Goal: Transaction & Acquisition: Purchase product/service

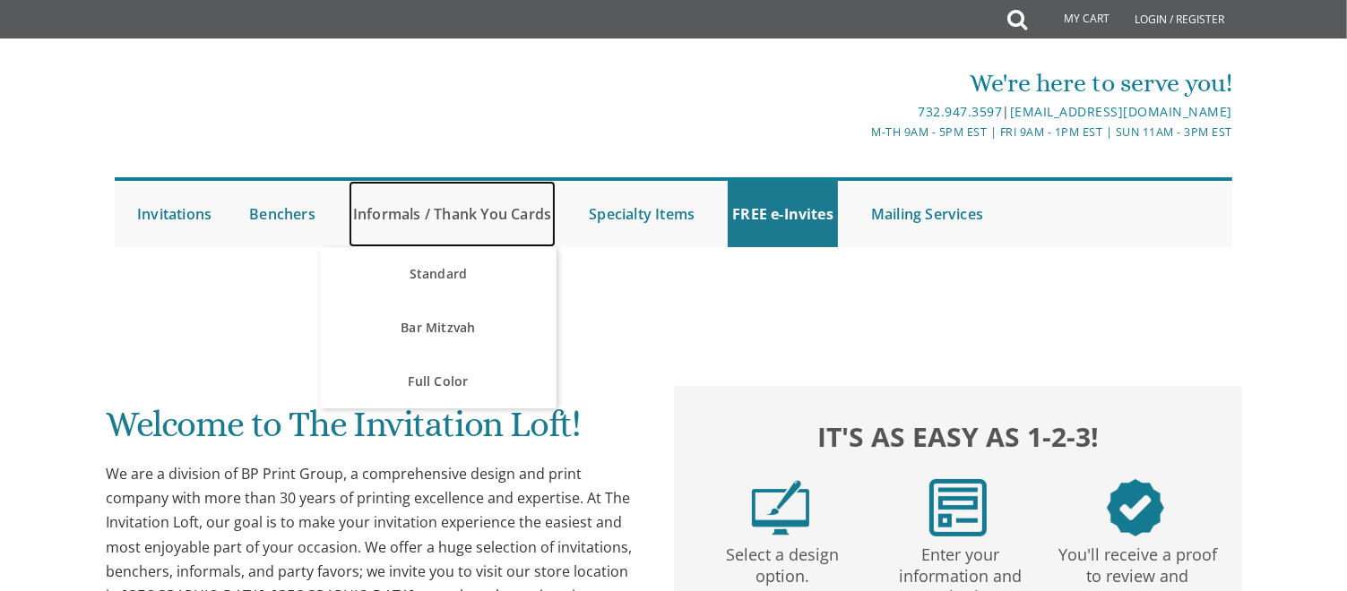
click at [459, 216] on link "Informals / Thank You Cards" at bounding box center [452, 214] width 207 height 66
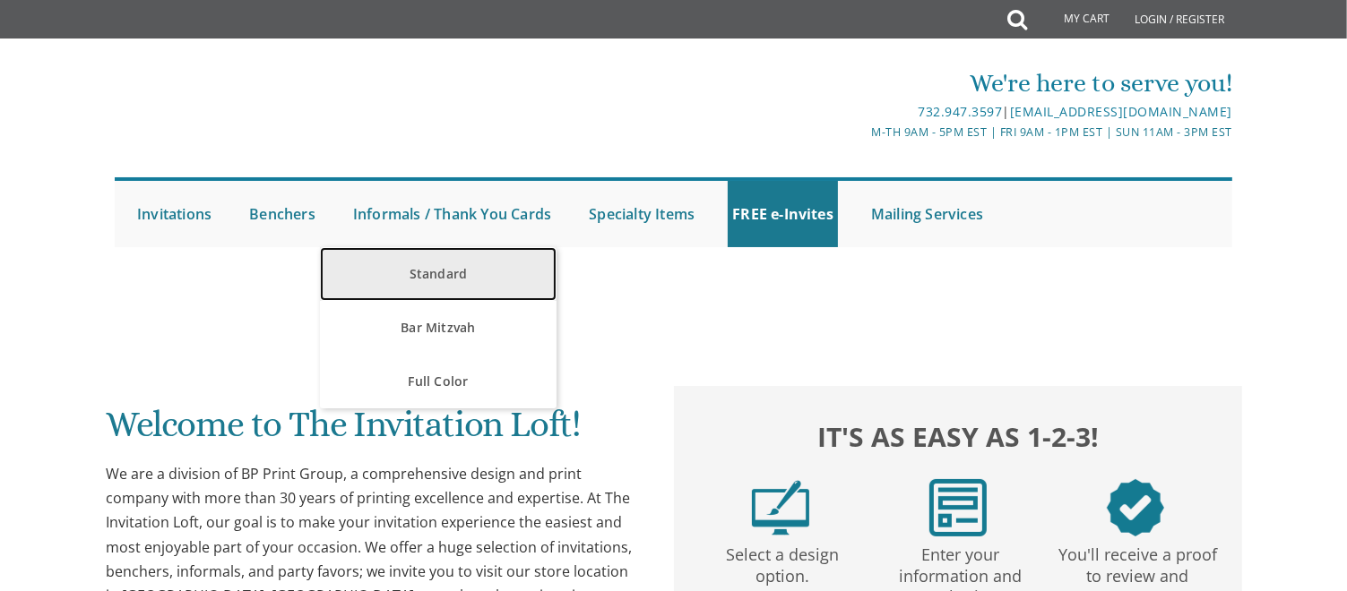
click at [449, 262] on link "Standard" at bounding box center [438, 274] width 236 height 54
click at [446, 268] on link "Standard" at bounding box center [438, 274] width 236 height 54
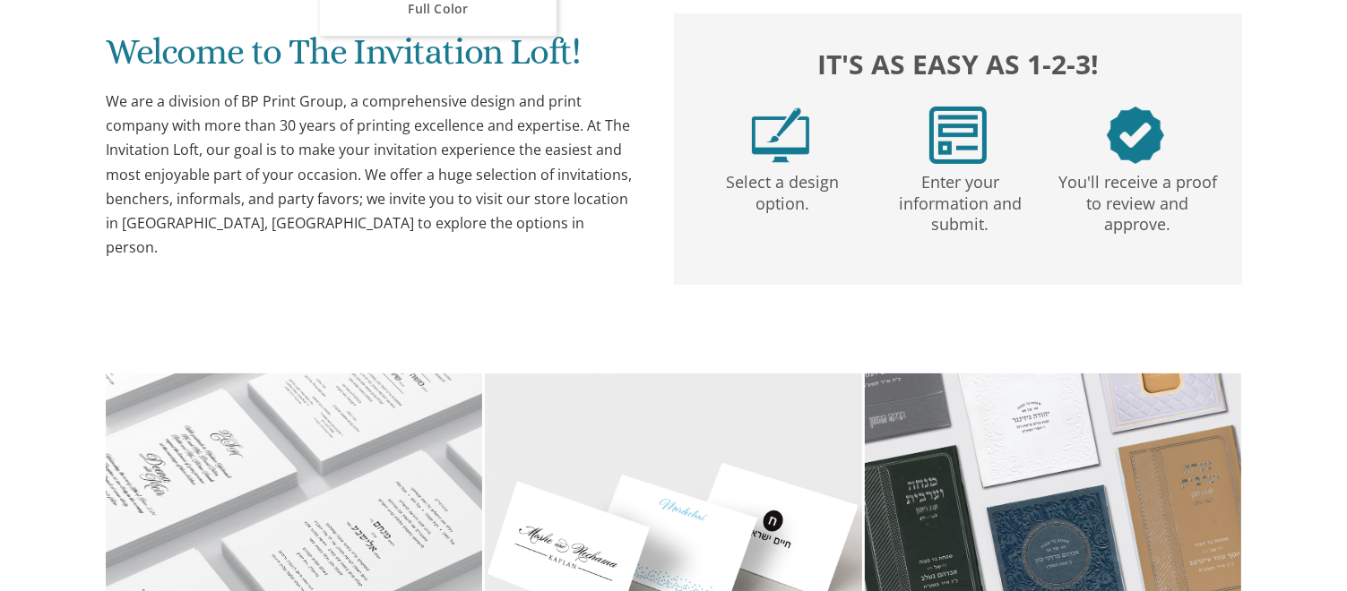
scroll to position [434, 0]
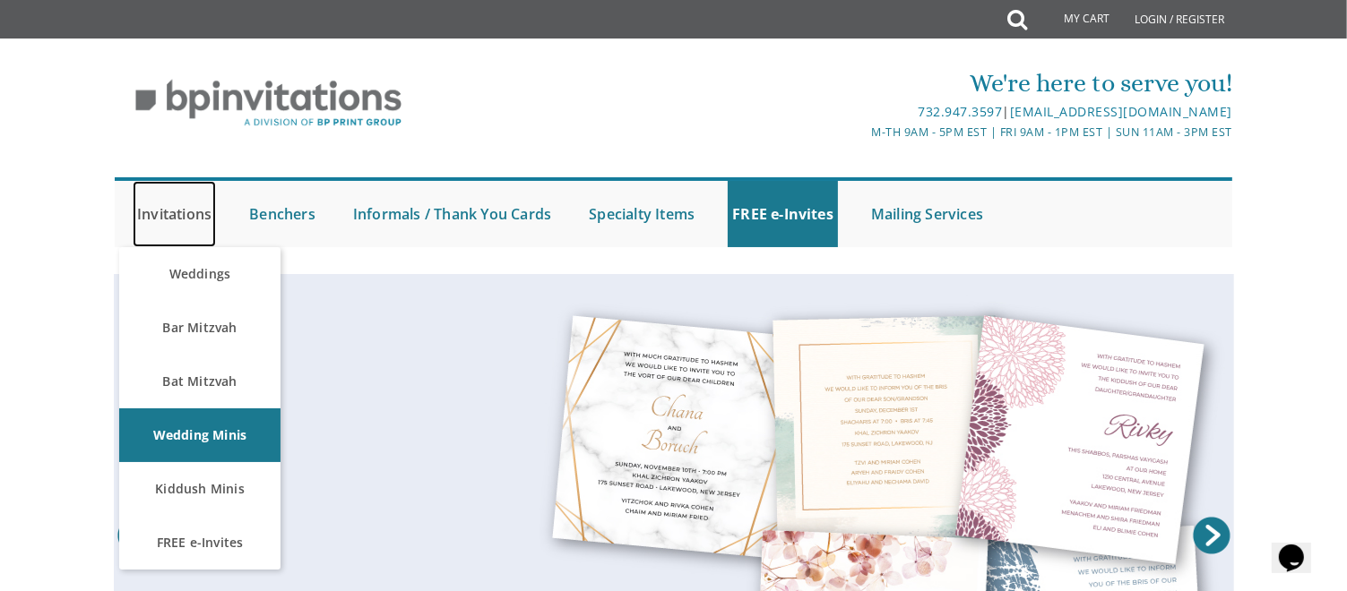
click at [194, 214] on link "Invitations" at bounding box center [174, 214] width 83 height 66
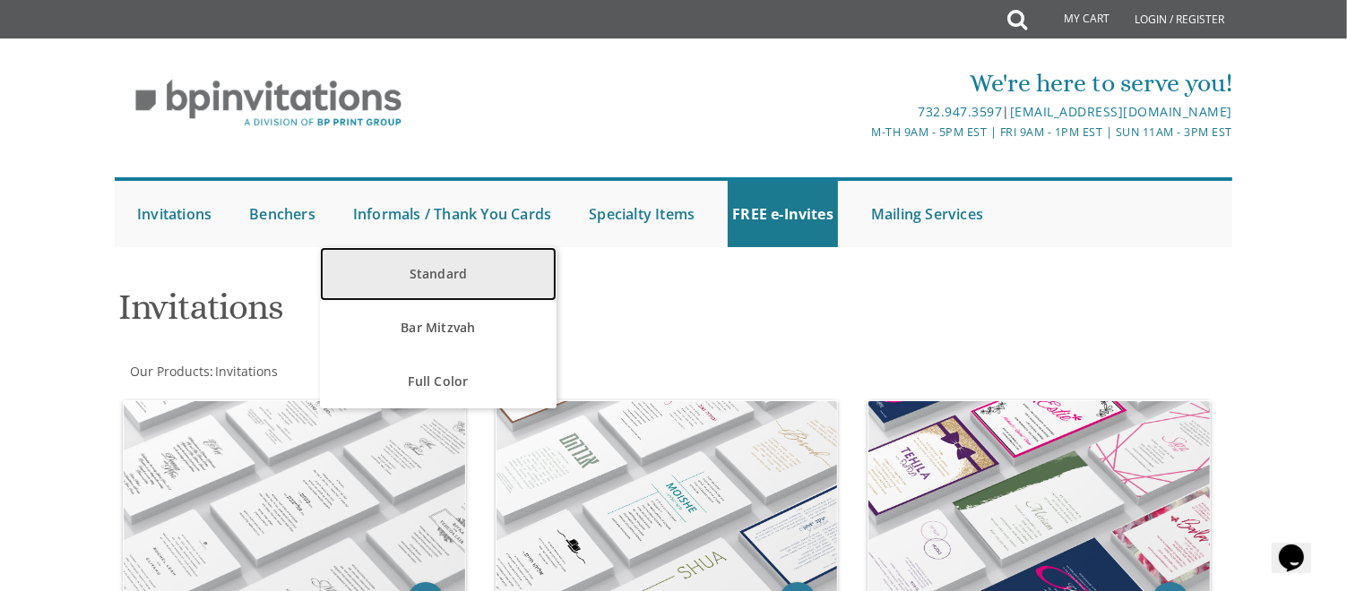
click at [436, 270] on link "Standard" at bounding box center [438, 274] width 236 height 54
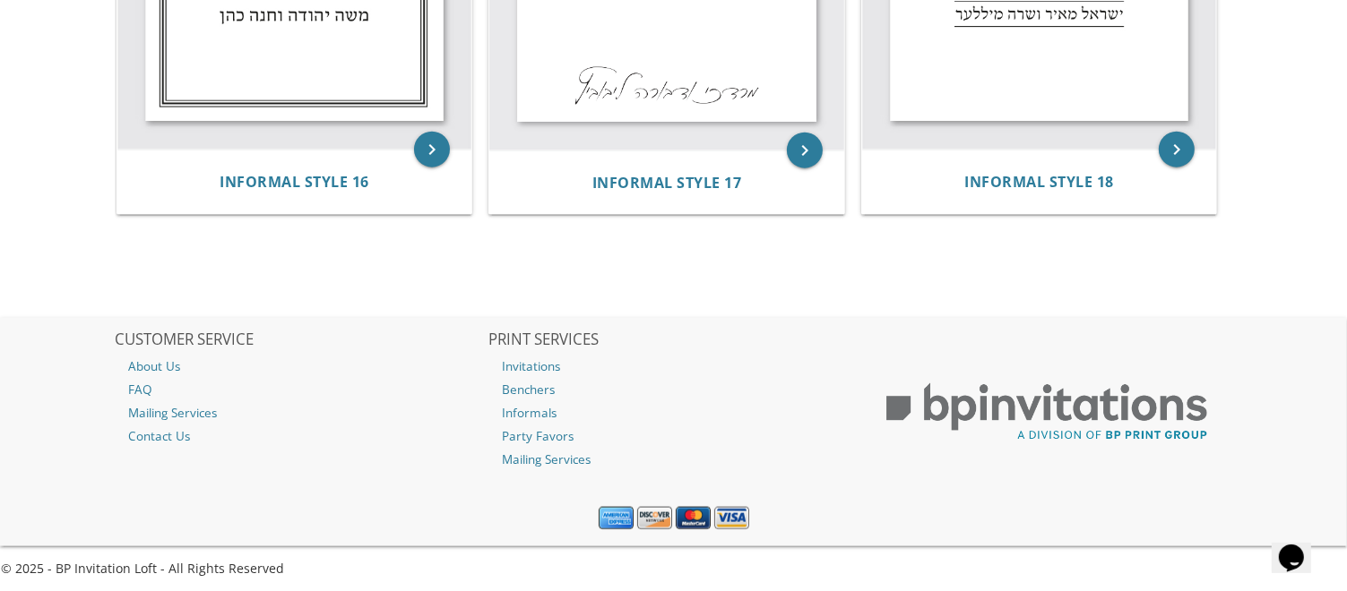
scroll to position [2318, 0]
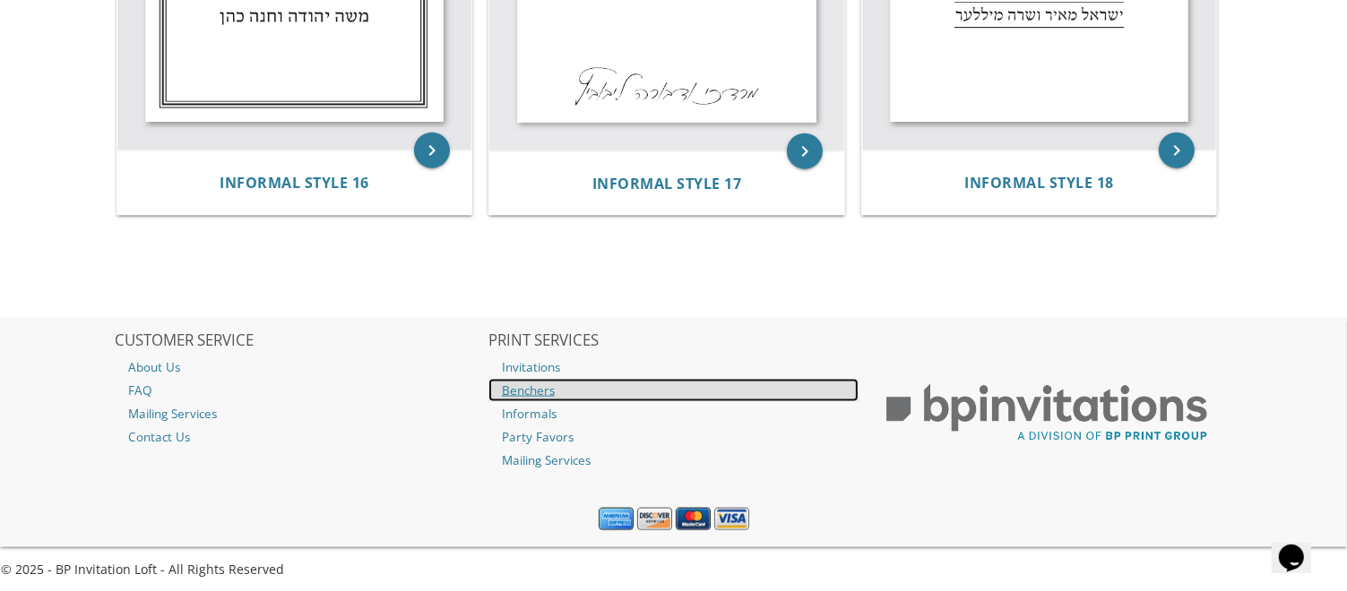
click at [541, 391] on link "Benchers" at bounding box center [673, 390] width 371 height 23
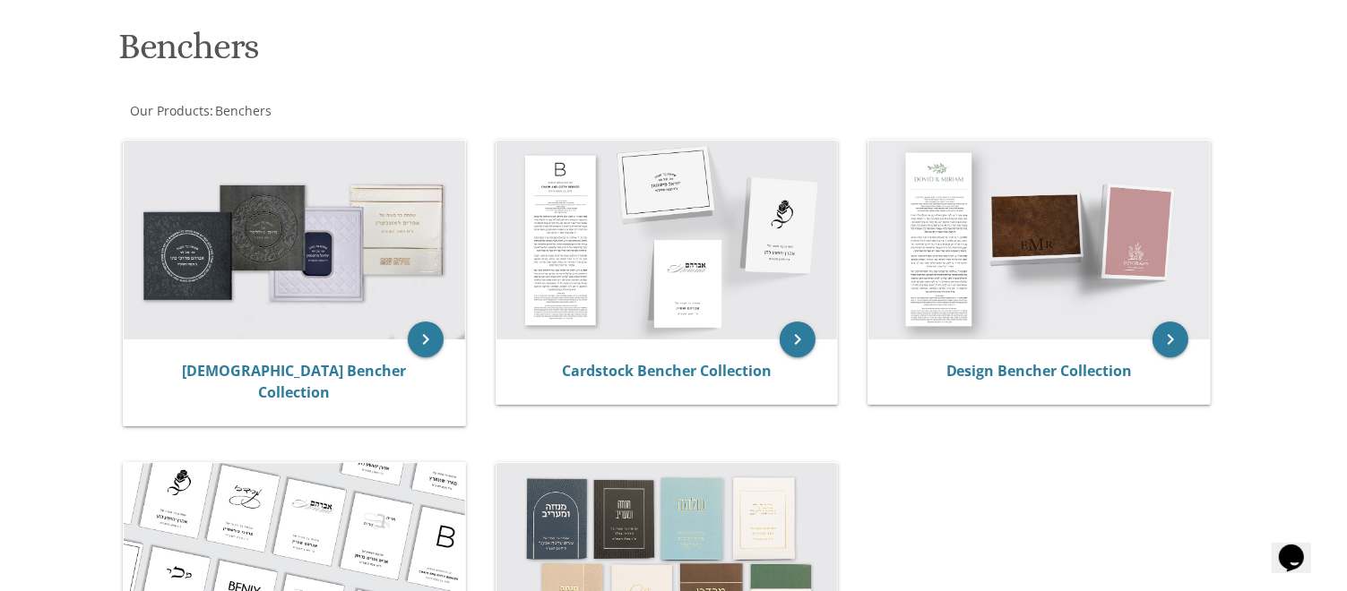
scroll to position [275, 0]
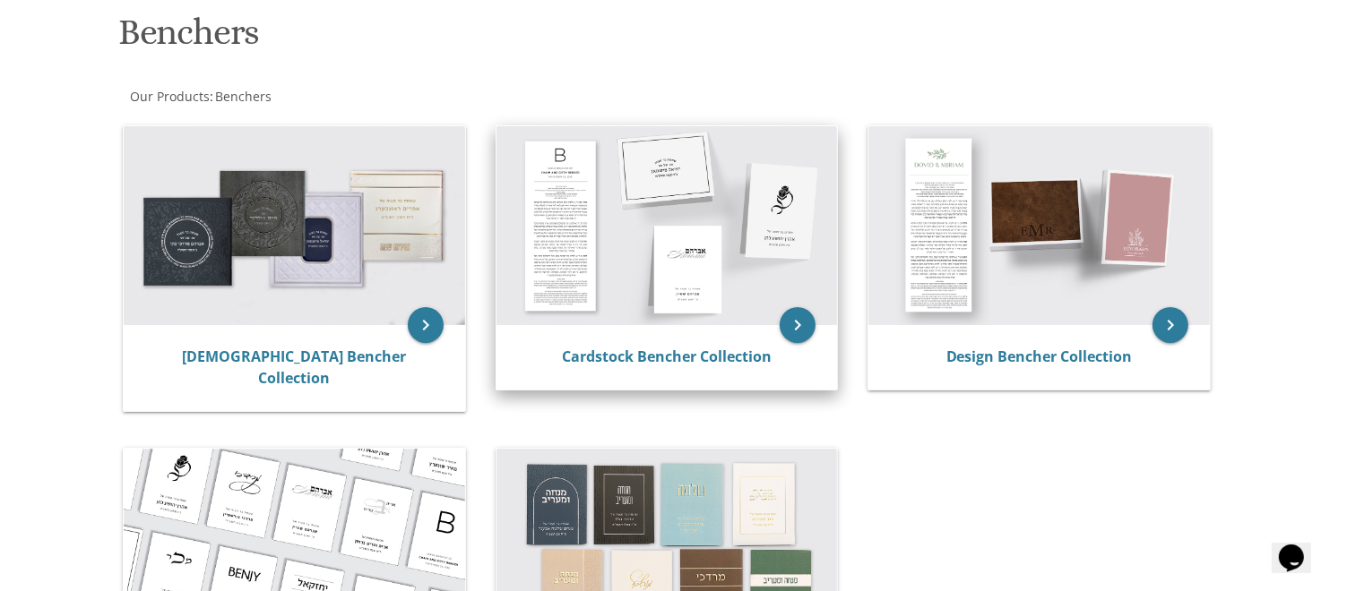
click at [731, 306] on img at bounding box center [666, 225] width 341 height 199
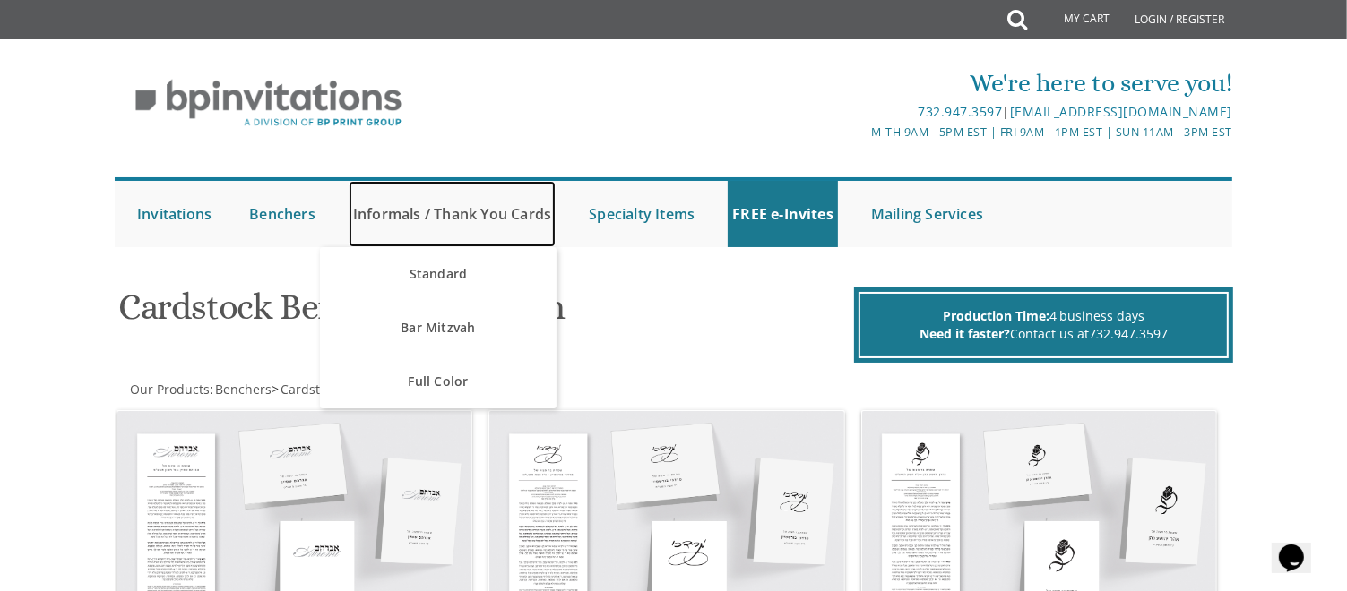
click at [423, 218] on link "Informals / Thank You Cards" at bounding box center [452, 214] width 207 height 66
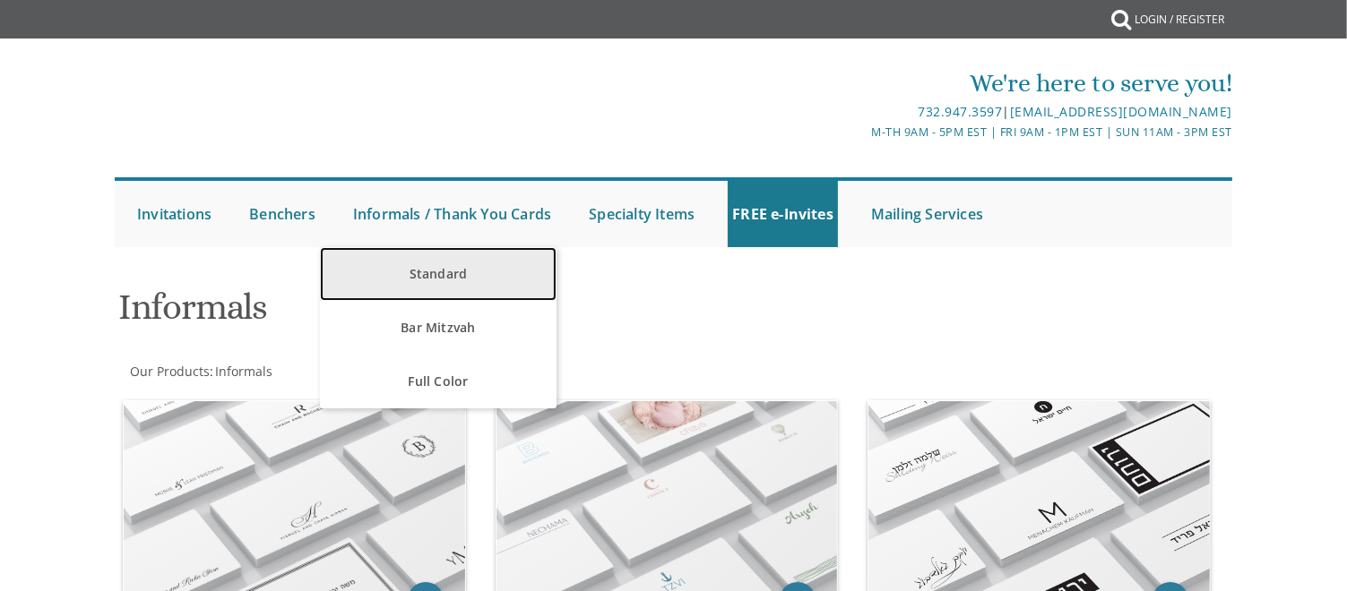
click at [443, 265] on link "Standard" at bounding box center [438, 274] width 236 height 54
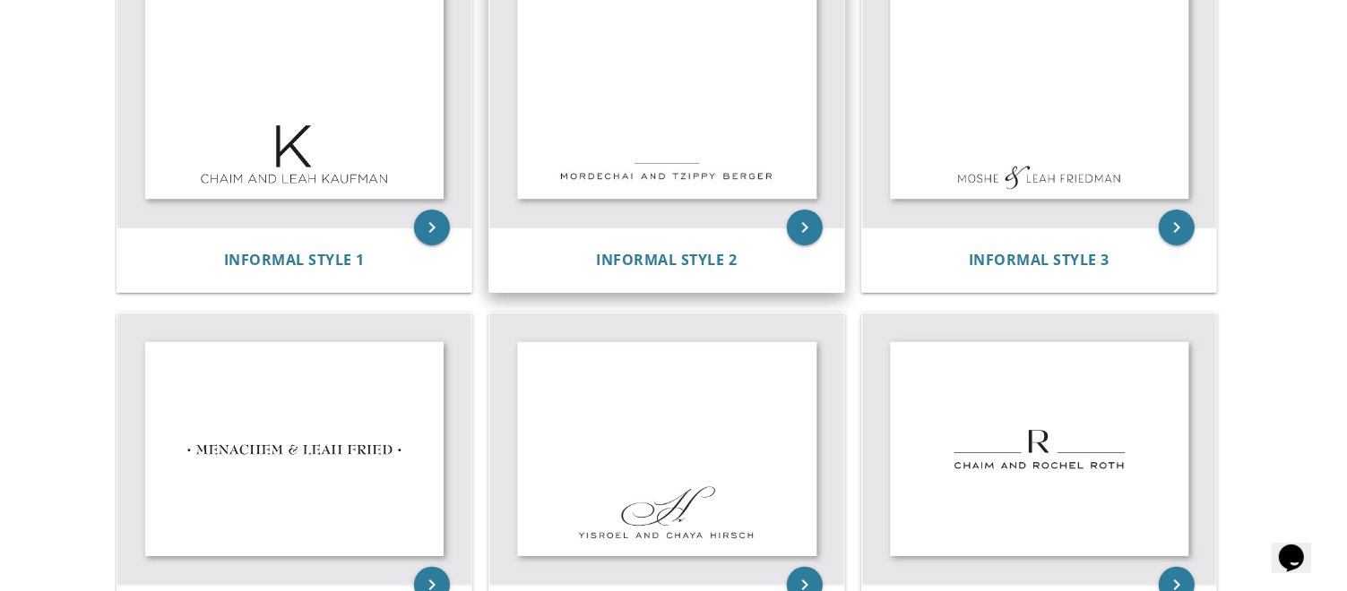
scroll to position [452, 0]
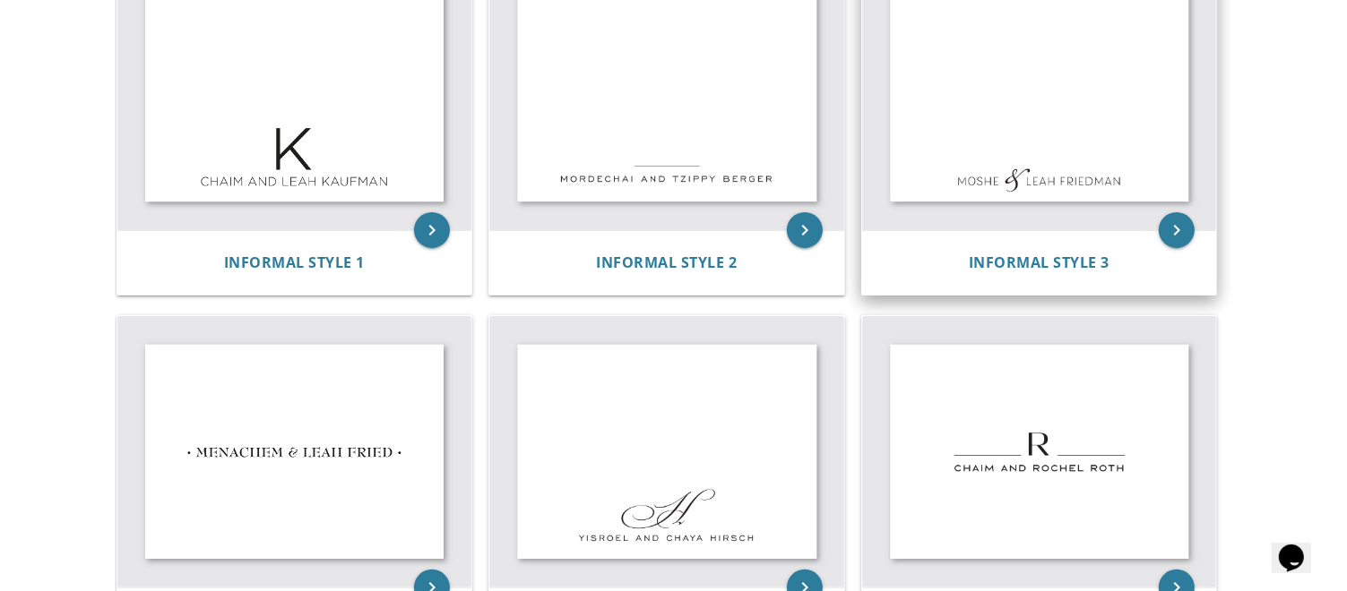
click at [1007, 154] on img at bounding box center [1039, 96] width 355 height 272
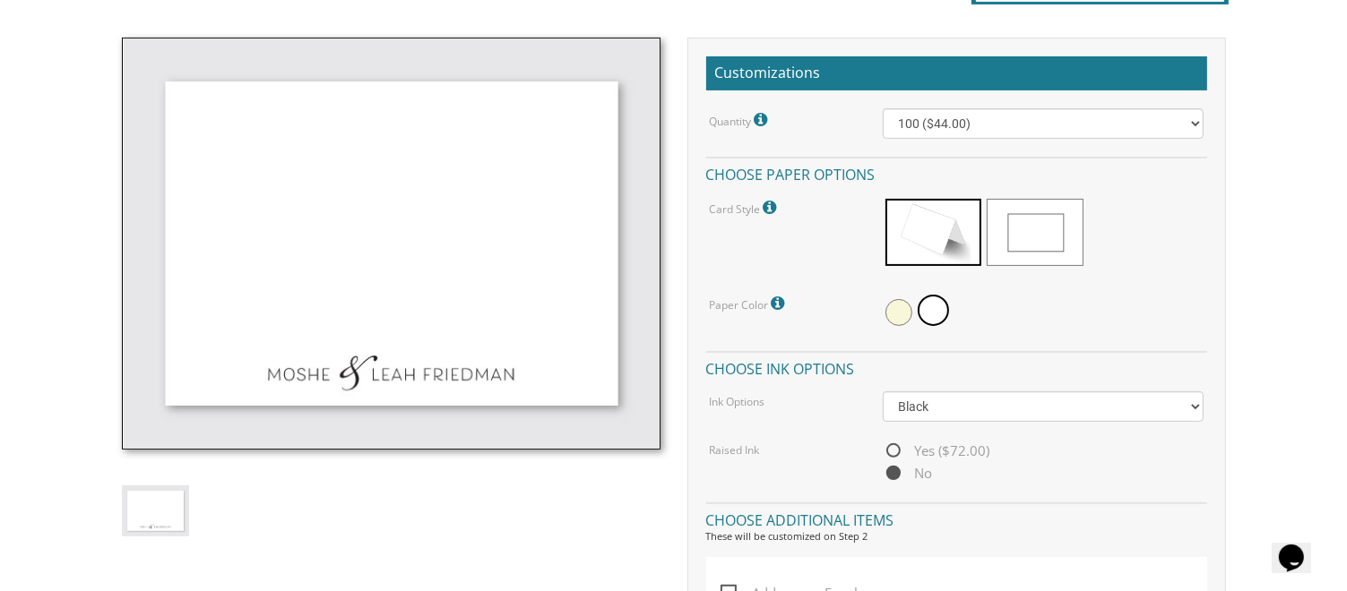
scroll to position [500, 0]
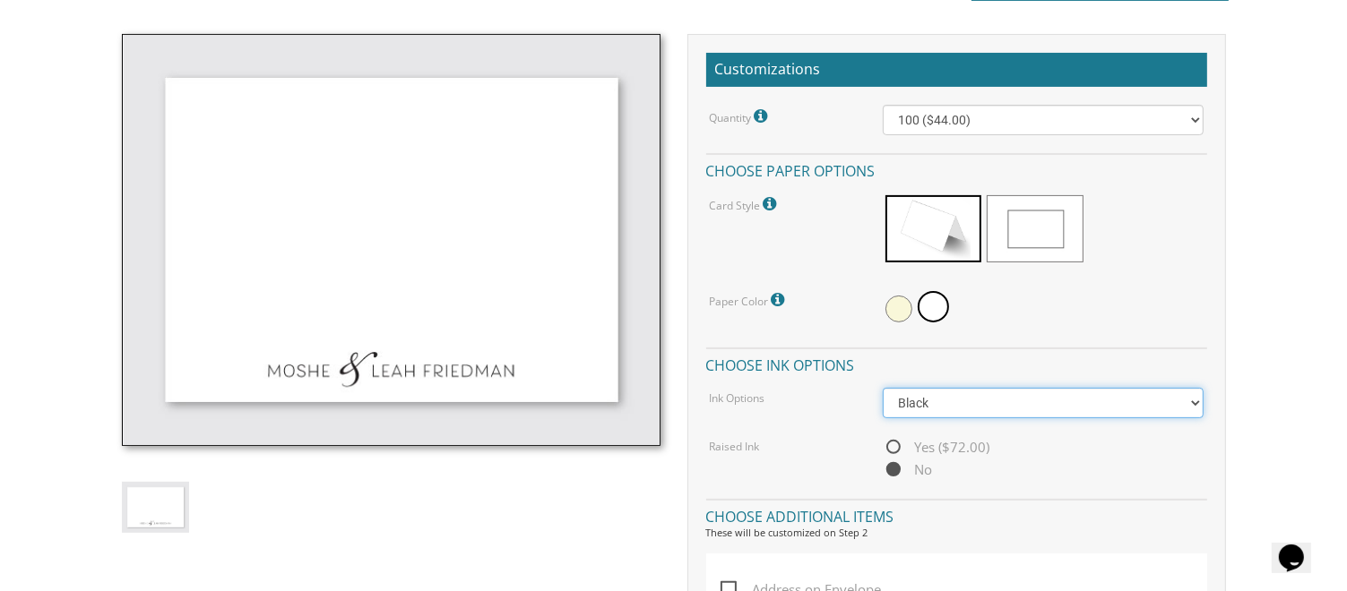
click at [943, 401] on select "Black Colored Ink ($32.00)" at bounding box center [1043, 403] width 321 height 30
click at [883, 388] on select "Black Colored Ink ($32.00)" at bounding box center [1043, 403] width 321 height 30
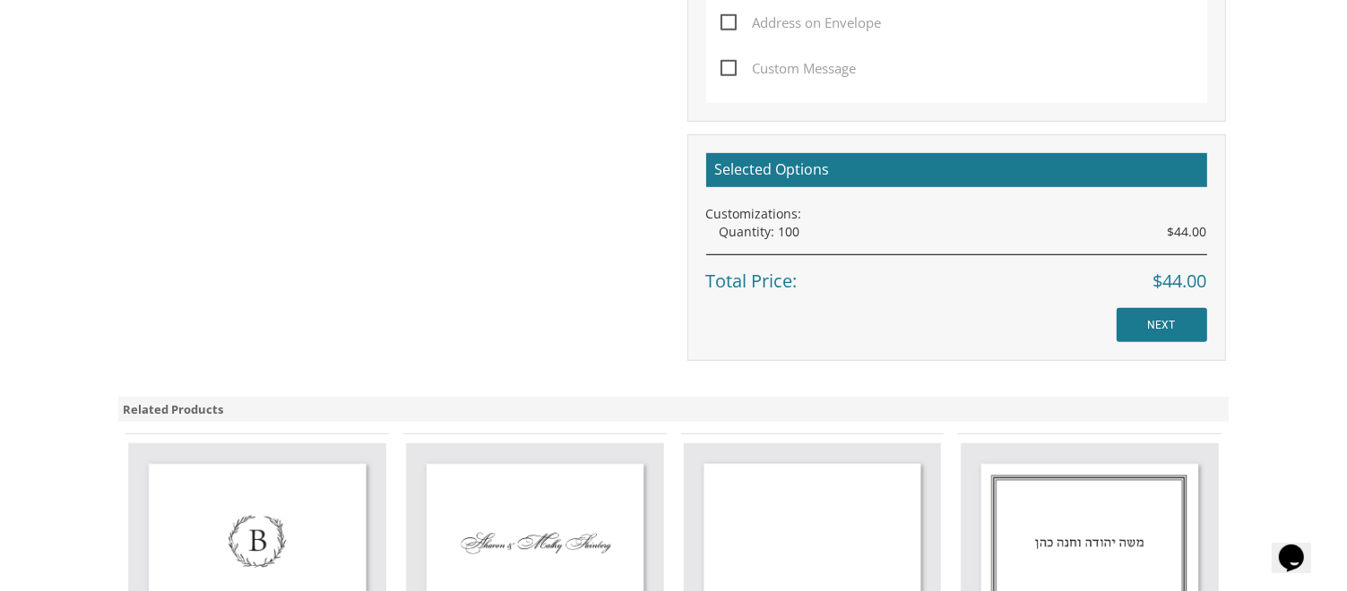
scroll to position [1068, 0]
click at [1170, 314] on input "NEXT" at bounding box center [1162, 324] width 91 height 34
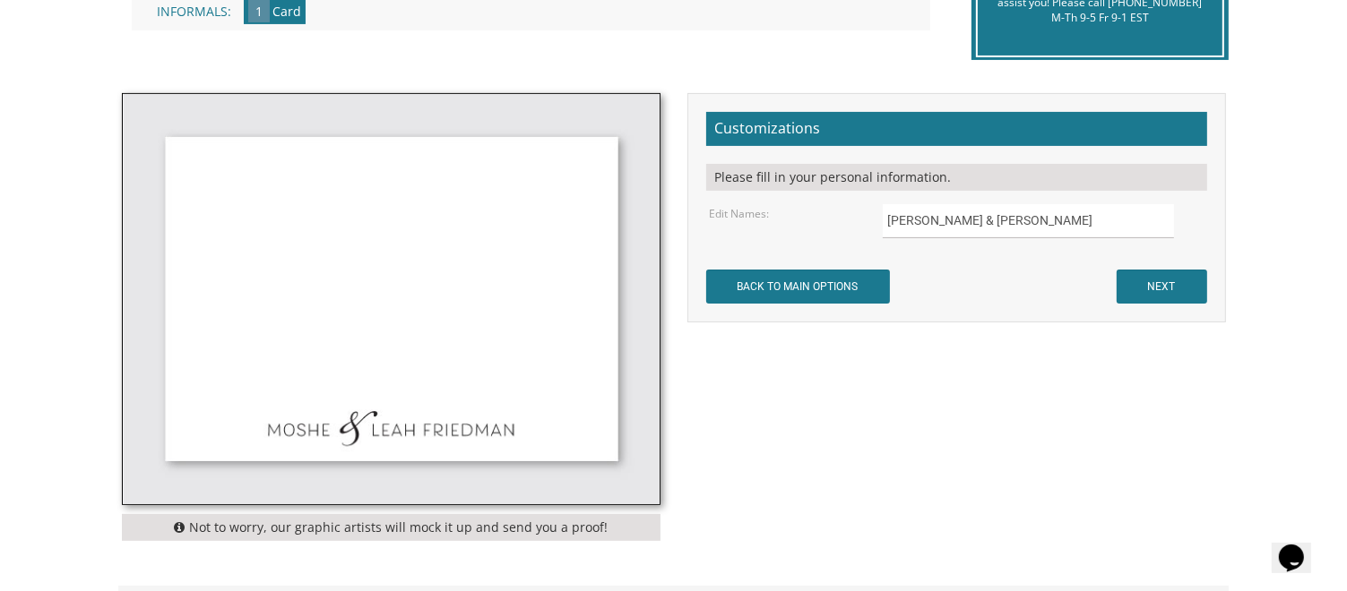
scroll to position [477, 0]
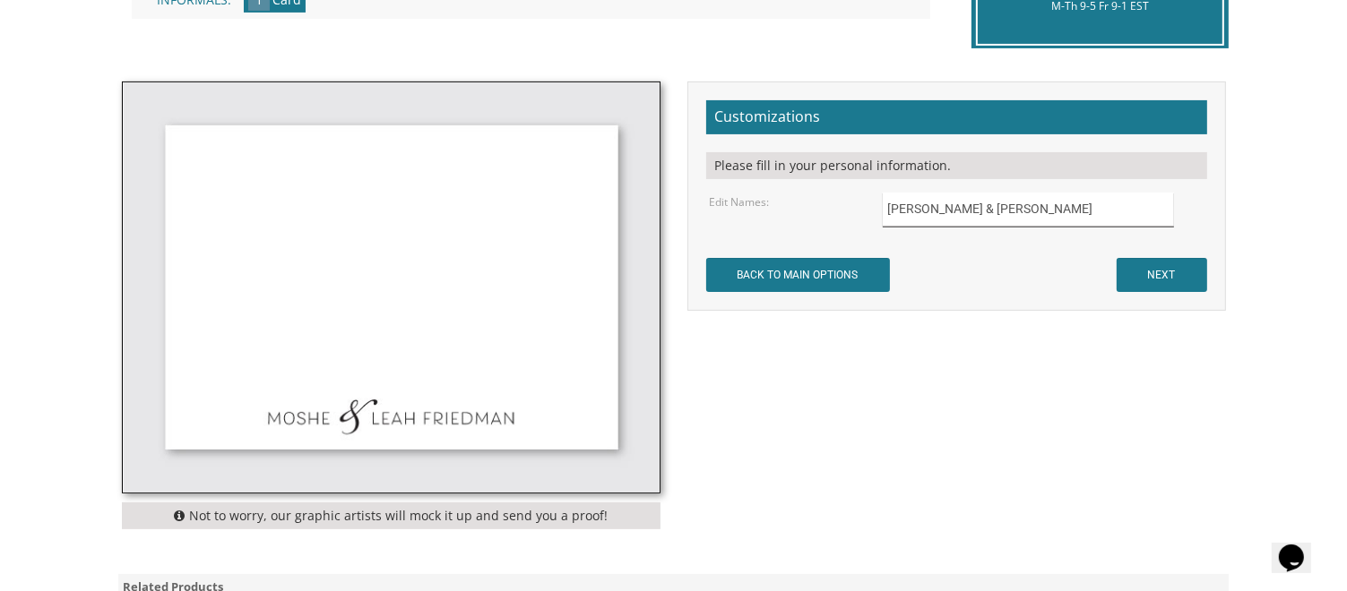
click at [1050, 220] on input "Moshe & Leah Friedman" at bounding box center [1028, 210] width 291 height 35
type input "[PERSON_NAME] & [PERSON_NAME]"
click at [1159, 280] on input "NEXT" at bounding box center [1162, 275] width 91 height 34
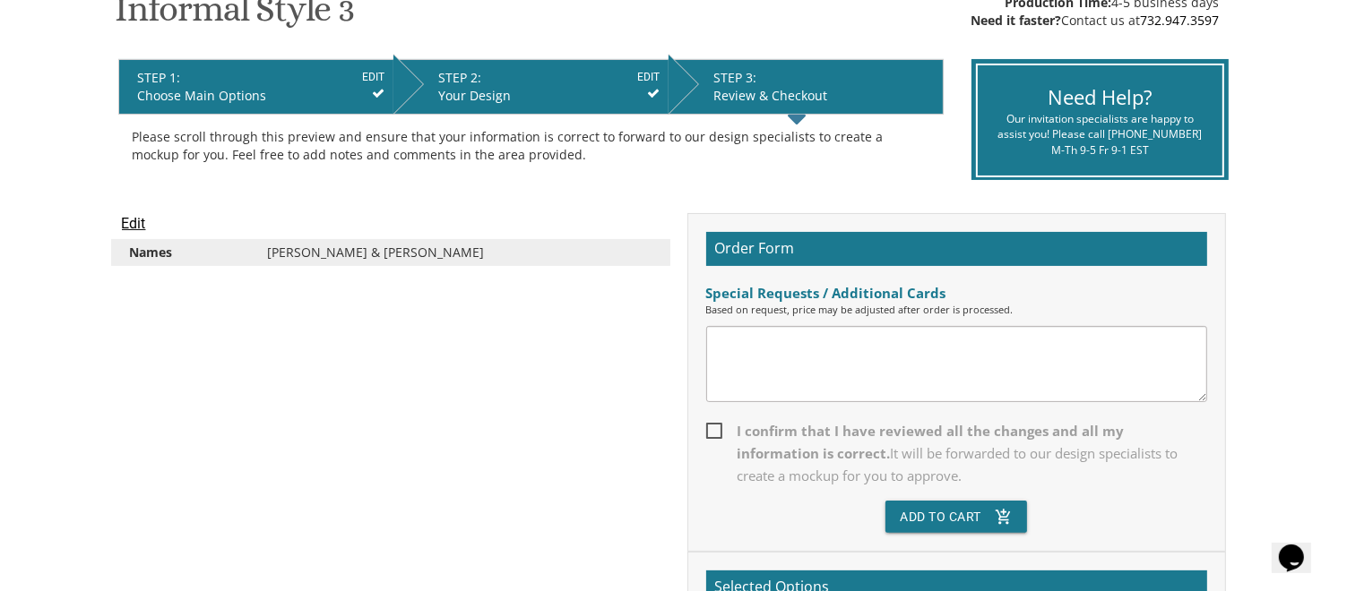
scroll to position [328, 0]
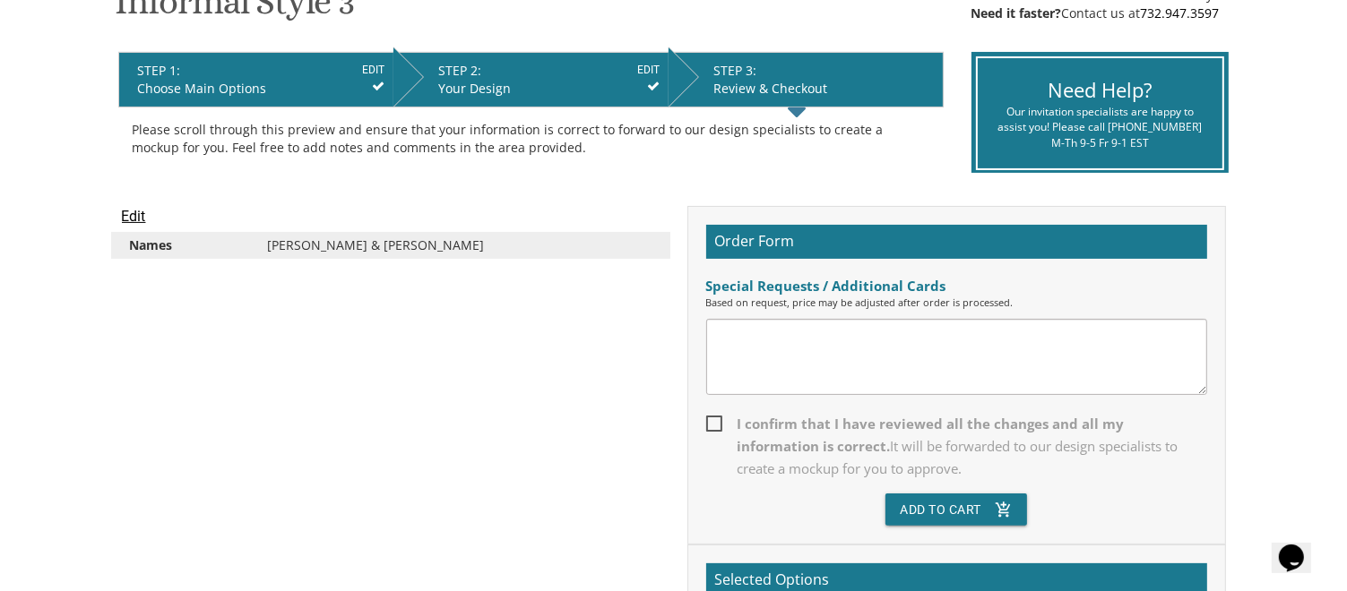
click at [877, 339] on textarea at bounding box center [956, 357] width 501 height 76
click at [713, 425] on span "I confirm that I have reviewed all the changes and all my information is correc…" at bounding box center [956, 446] width 501 height 67
click at [713, 425] on input "I confirm that I have reviewed all the changes and all my information is correc…" at bounding box center [712, 423] width 12 height 12
checkbox input "true"
click at [786, 334] on textarea at bounding box center [956, 357] width 501 height 76
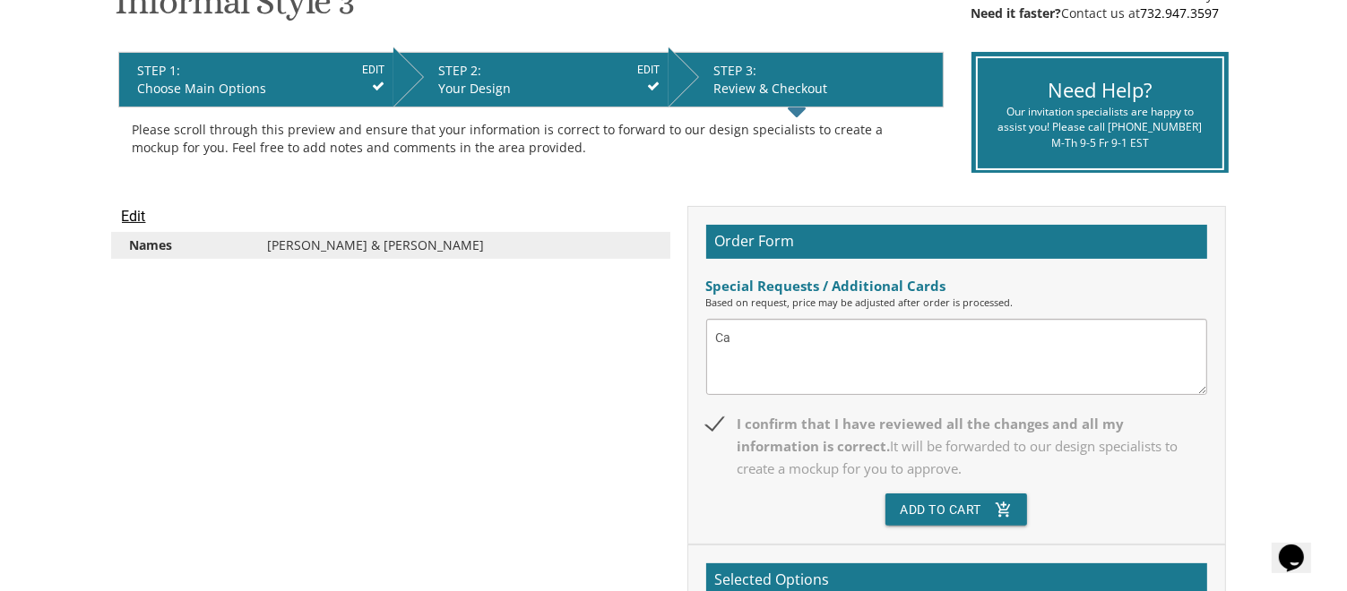
type textarea "C"
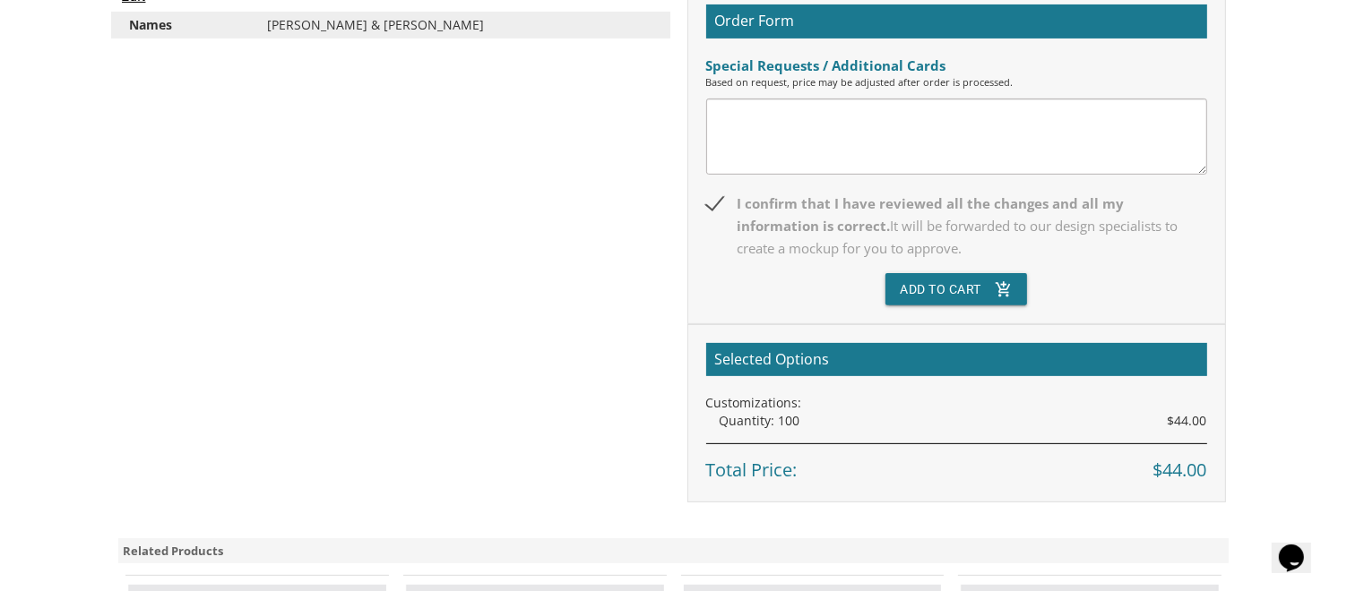
scroll to position [550, 0]
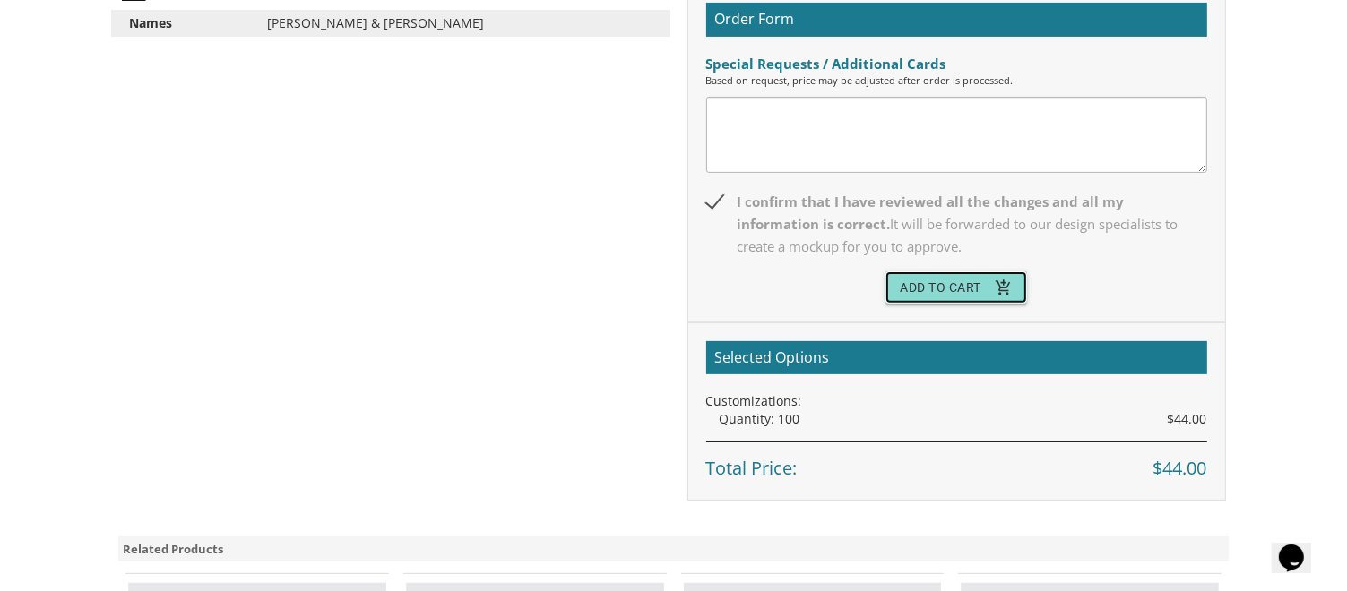
click at [968, 285] on button "Add To Cart add_shopping_cart" at bounding box center [956, 288] width 142 height 32
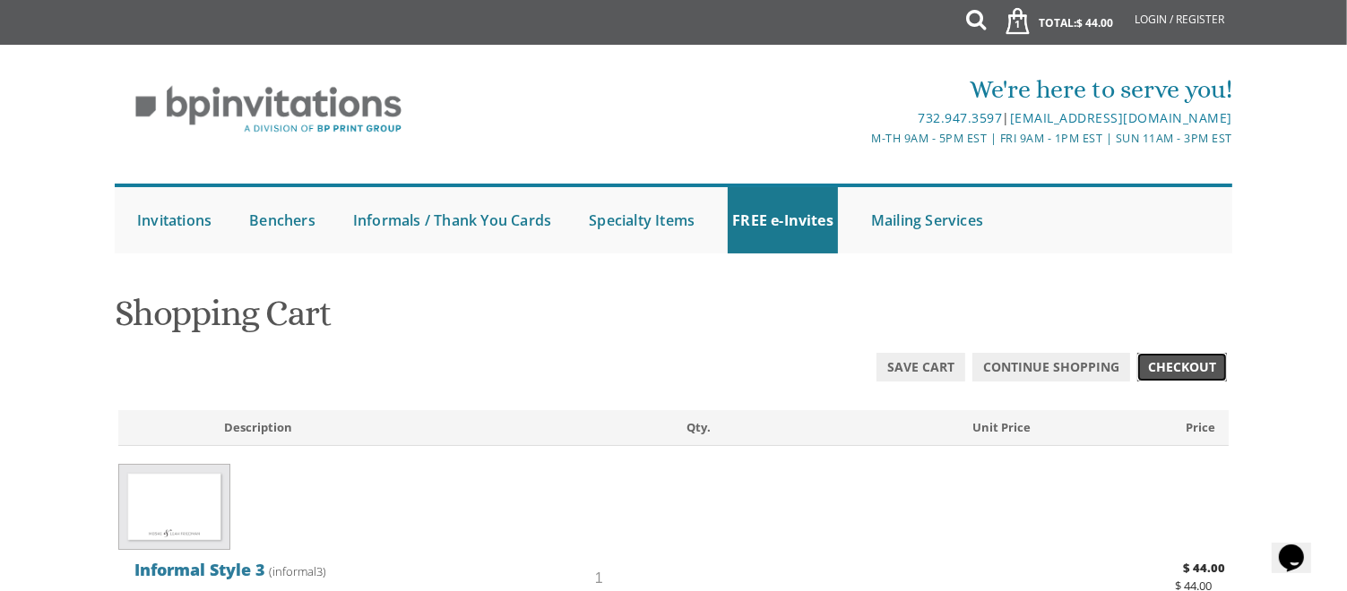
click at [1202, 361] on span "Checkout" at bounding box center [1182, 367] width 68 height 18
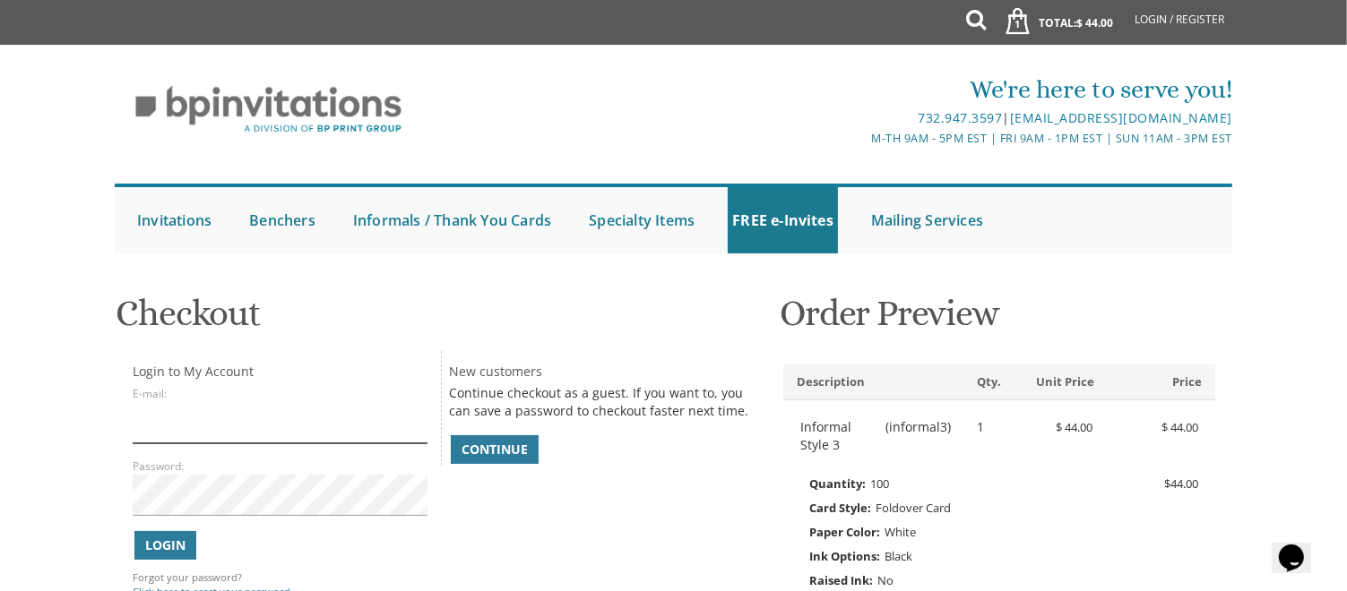
click at [165, 404] on input "E-mail:" at bounding box center [280, 422] width 294 height 41
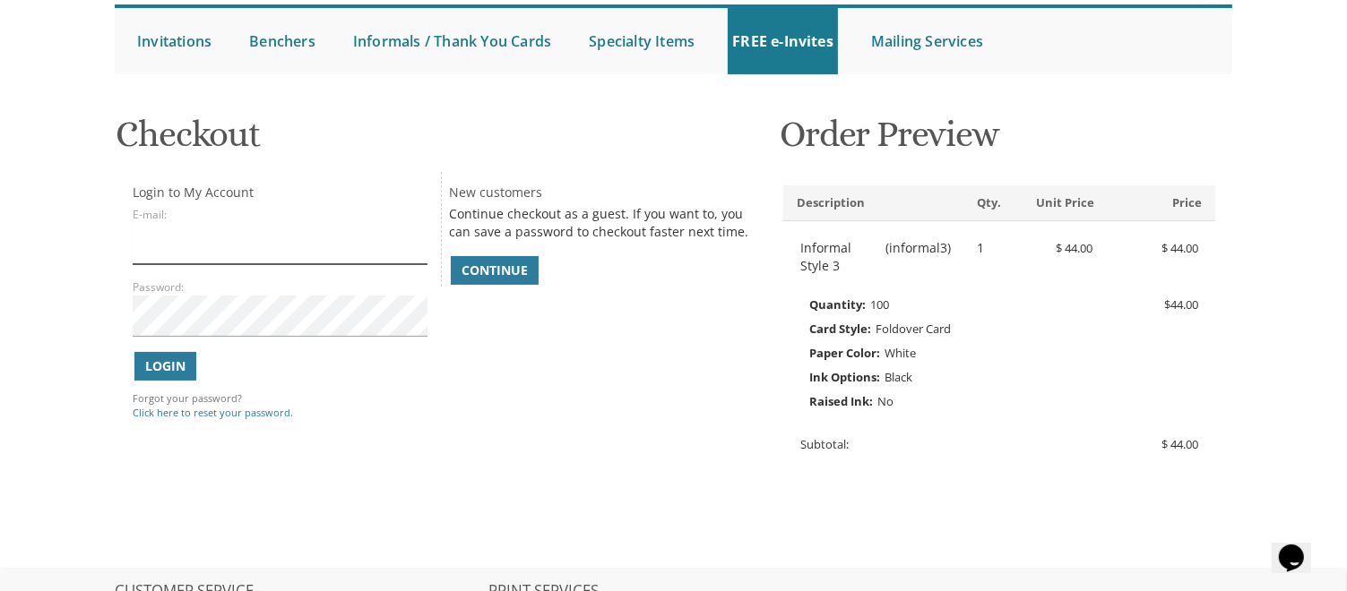
scroll to position [134, 0]
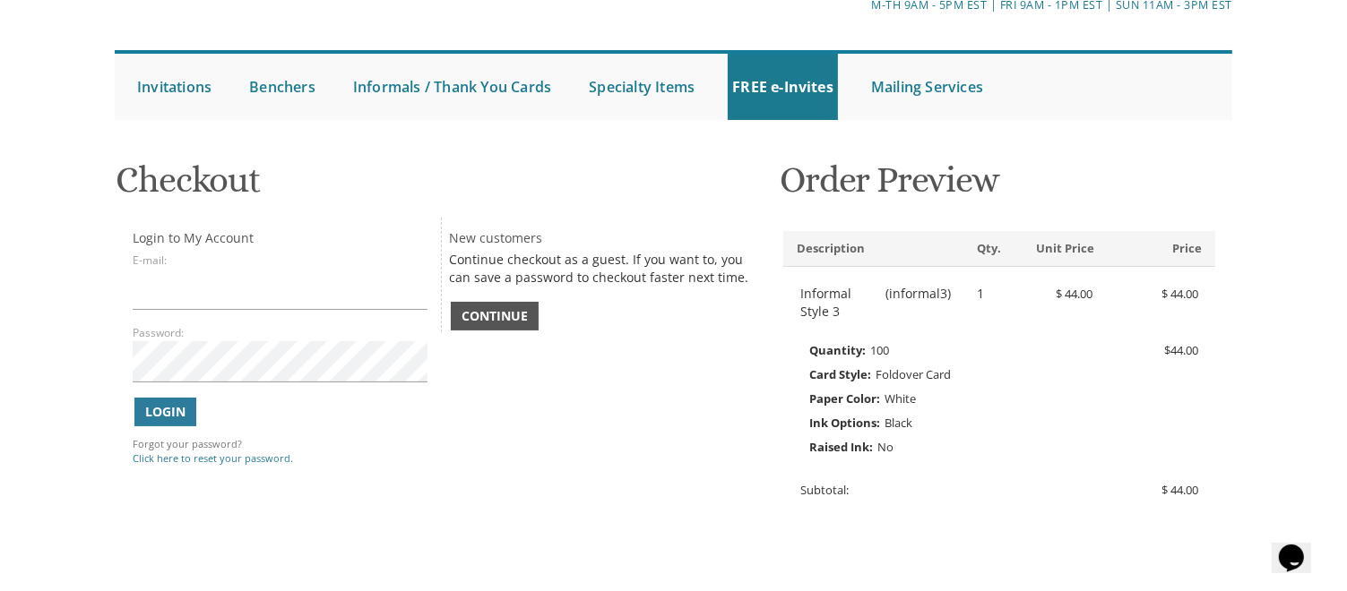
click at [498, 305] on link "Continue" at bounding box center [495, 316] width 88 height 29
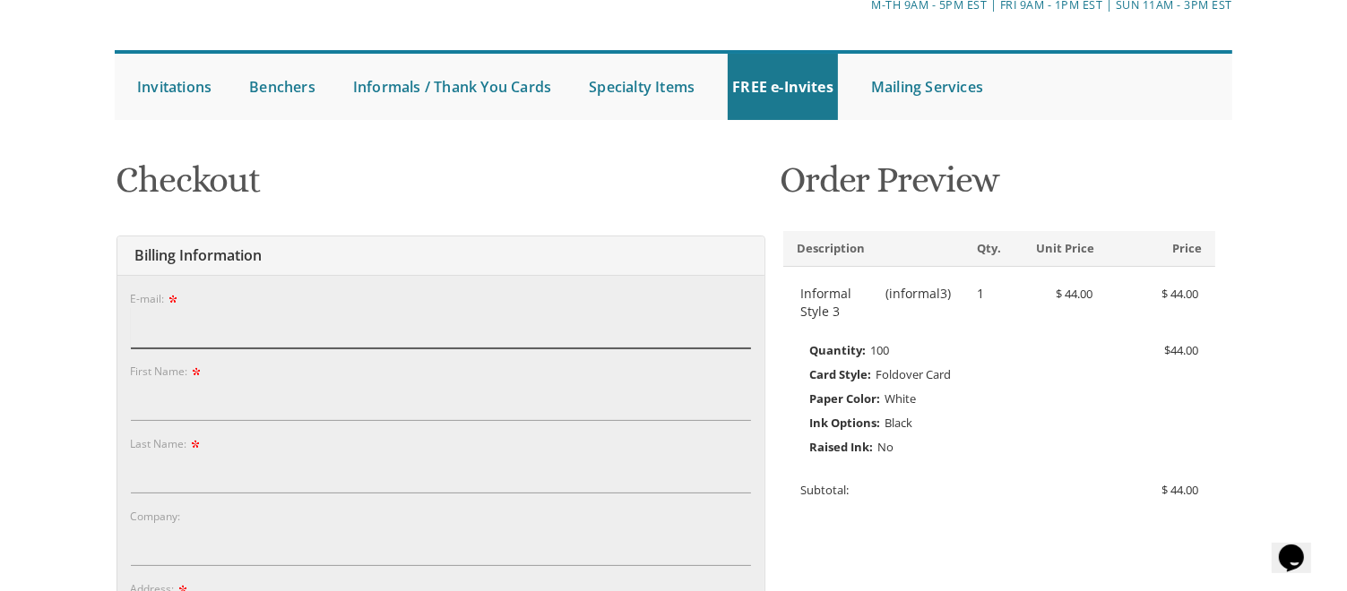
click at [277, 338] on input "E-mail:" at bounding box center [441, 327] width 620 height 41
type input "dbernikier@gmail.com"
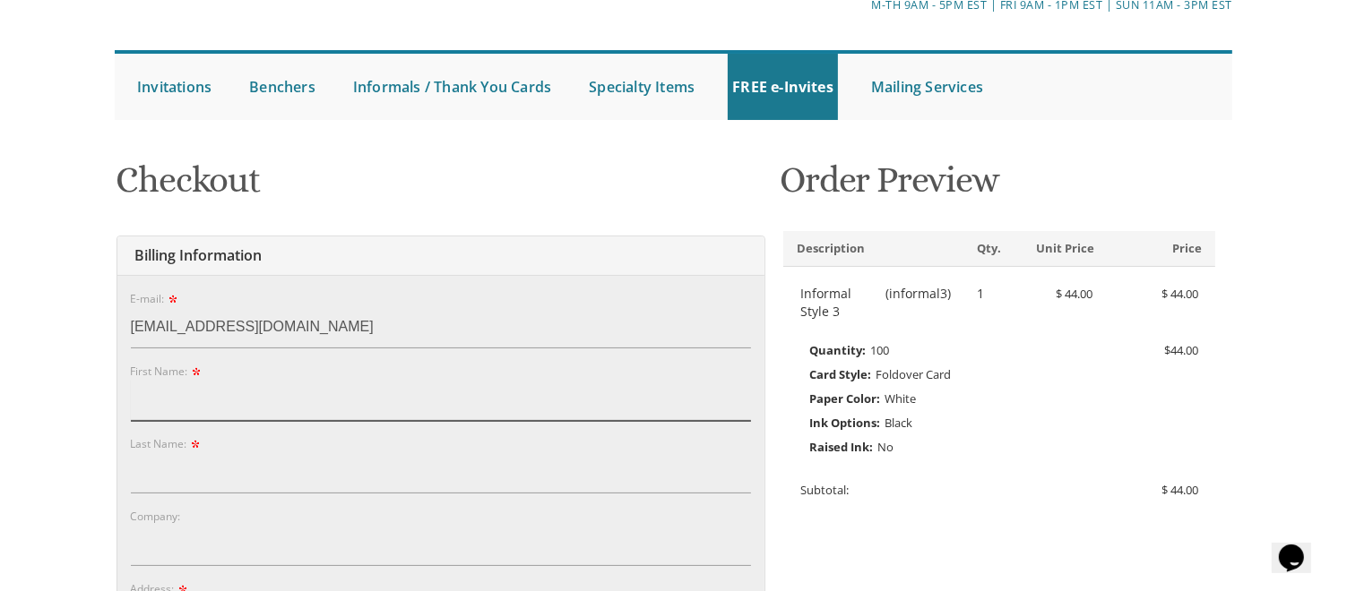
type input "Devorah"
type input "Gorelick"
type input "6 New York Avenue"
type input "Lakewood"
type input "08701-3432"
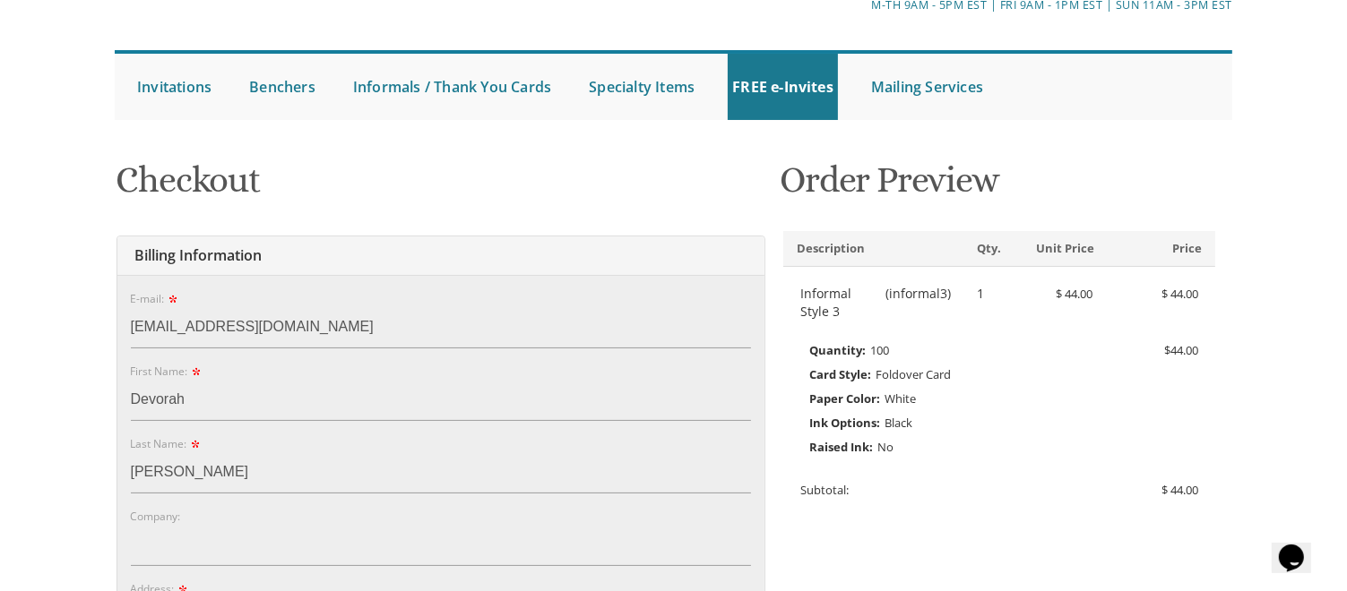
select select "NJ"
type input "3477864137"
click at [192, 404] on input "Devorah" at bounding box center [441, 400] width 620 height 41
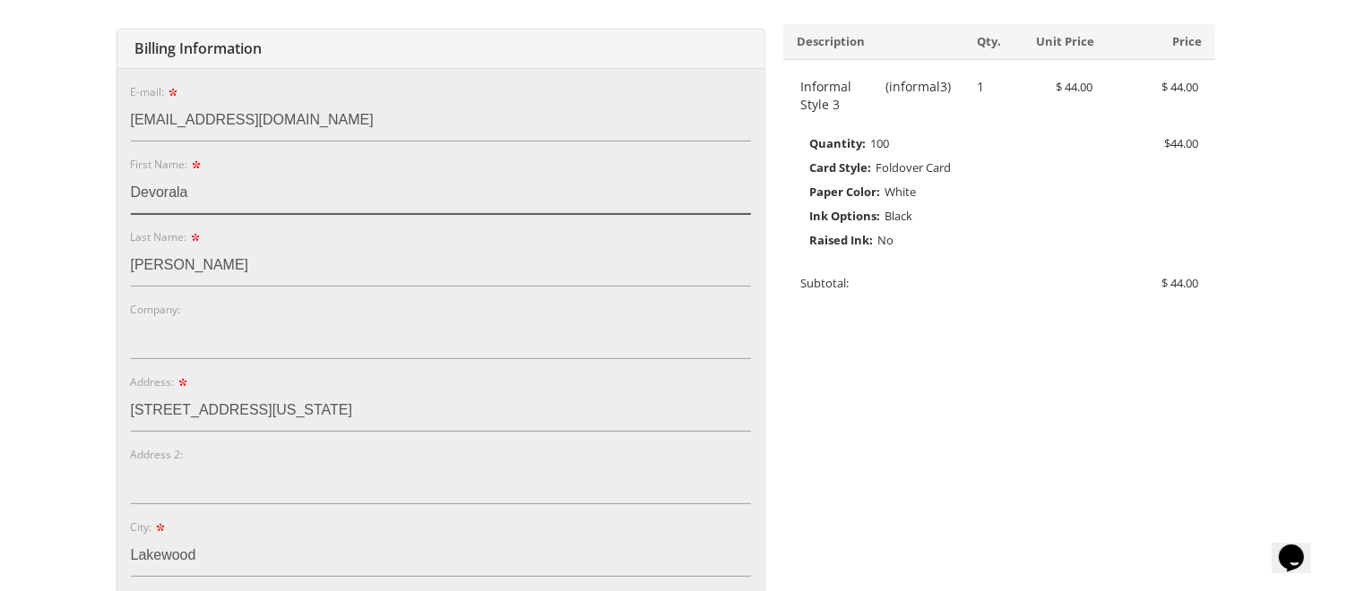
scroll to position [341, 0]
type input "Devorala"
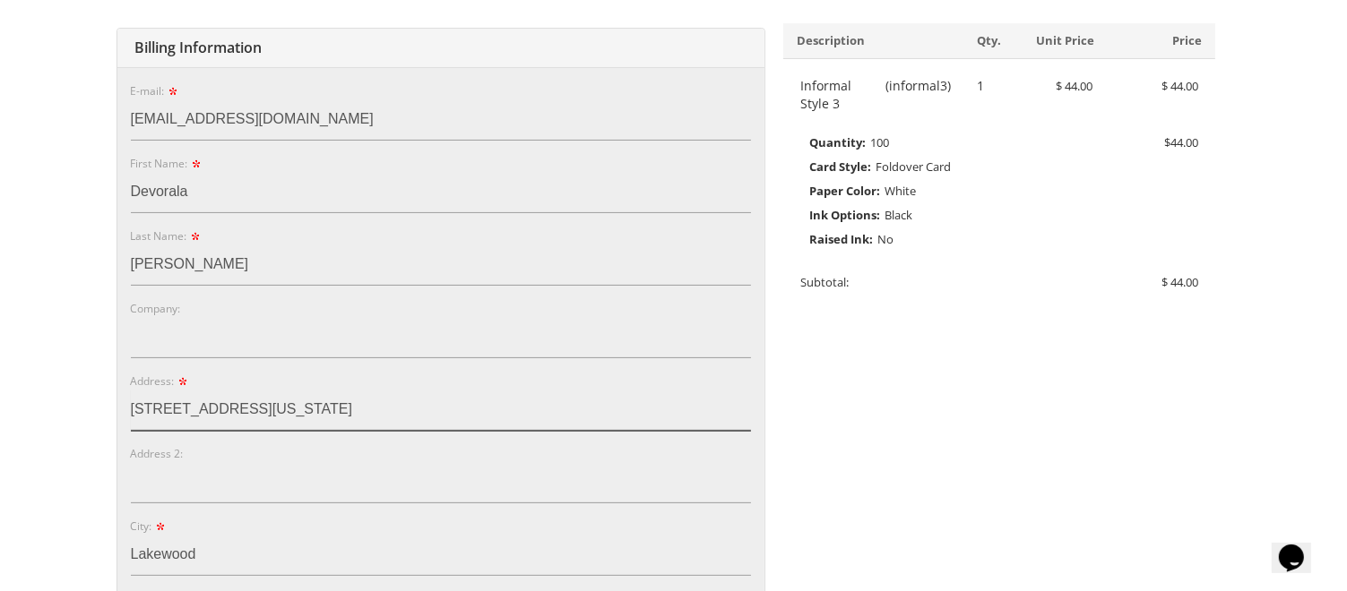
click at [274, 393] on input "6 New York Avenue" at bounding box center [441, 410] width 620 height 41
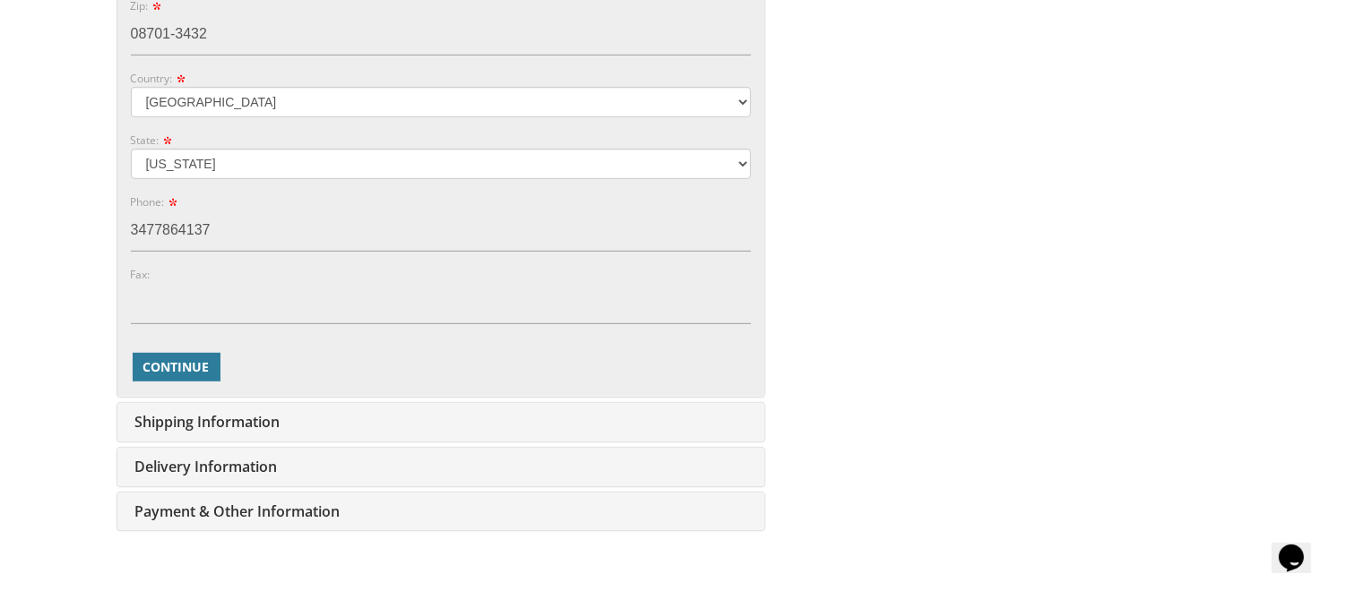
scroll to position [936, 0]
type input "[STREET_ADDRESS]"
click at [182, 371] on span "Continue" at bounding box center [176, 367] width 66 height 18
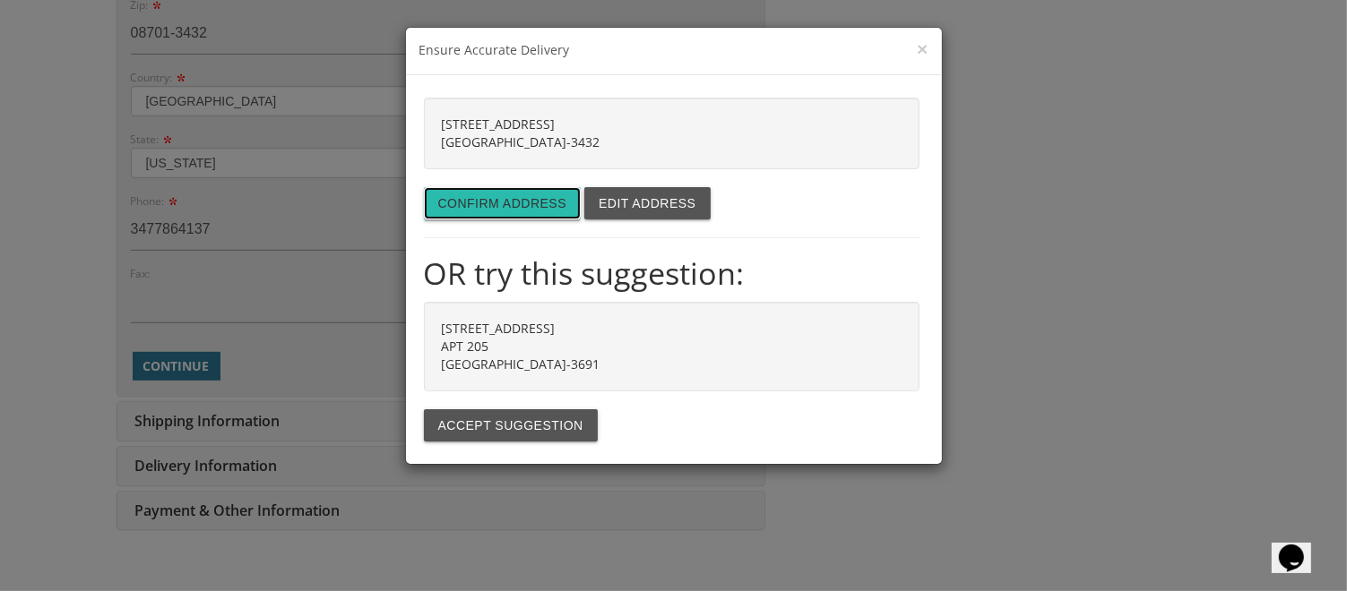
click at [516, 194] on button "Confirm address" at bounding box center [503, 203] width 158 height 32
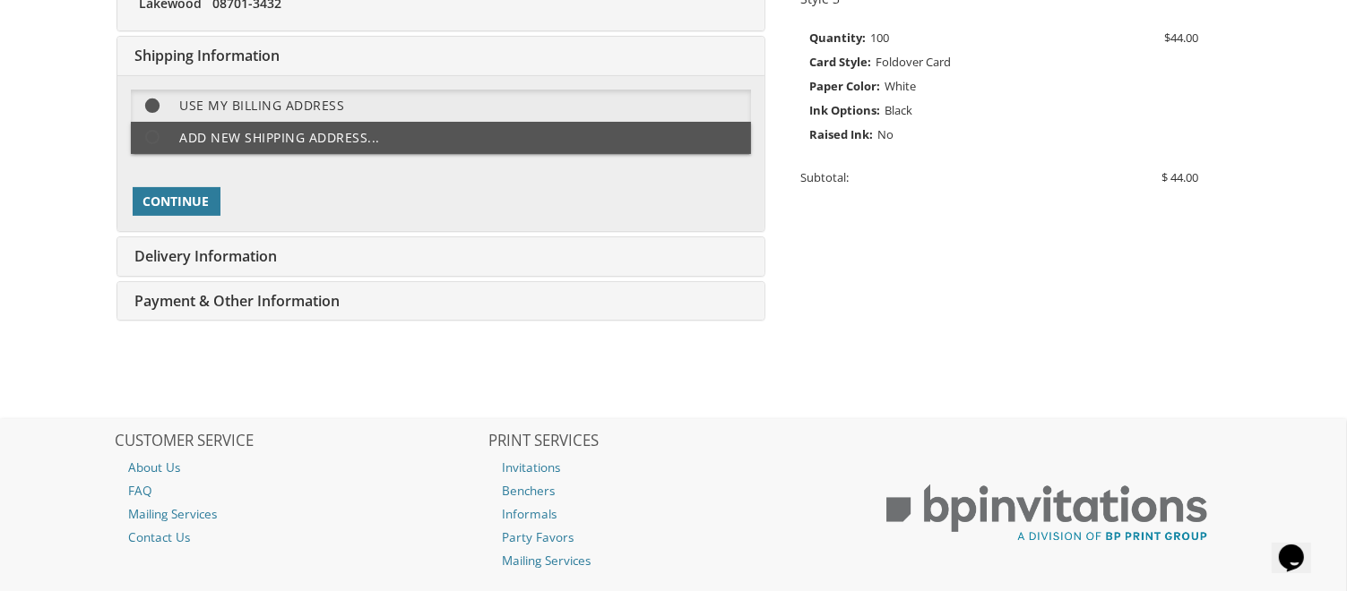
scroll to position [448, 0]
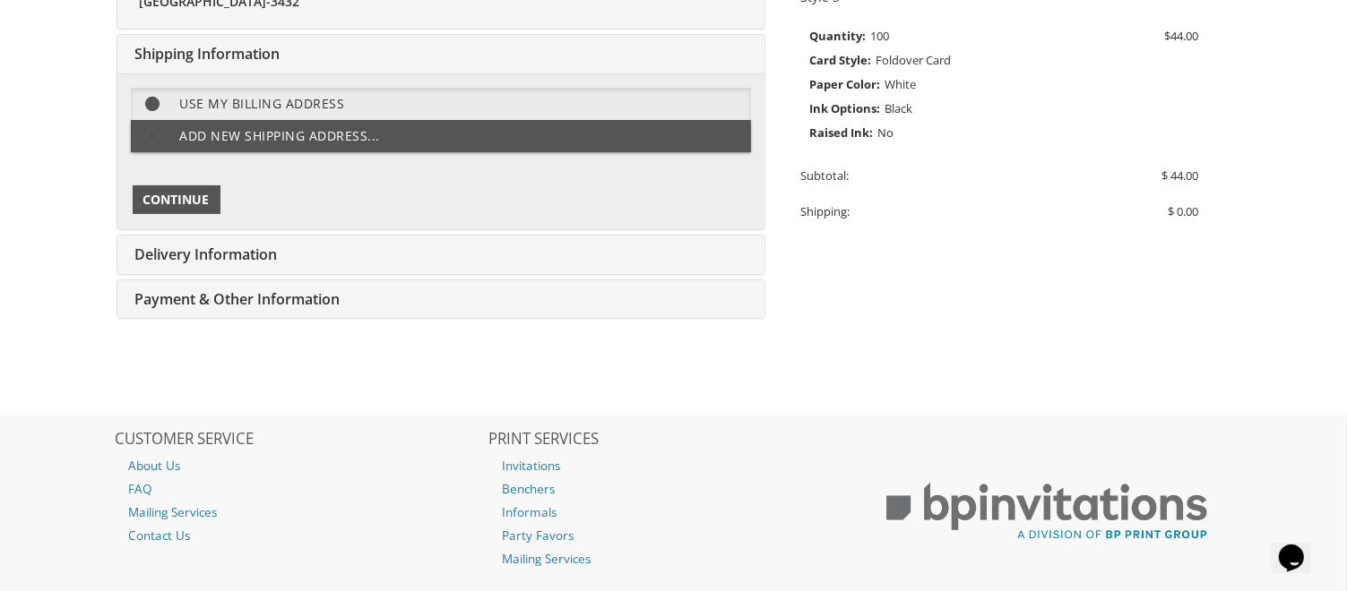
click at [186, 200] on span "Continue" at bounding box center [176, 200] width 66 height 18
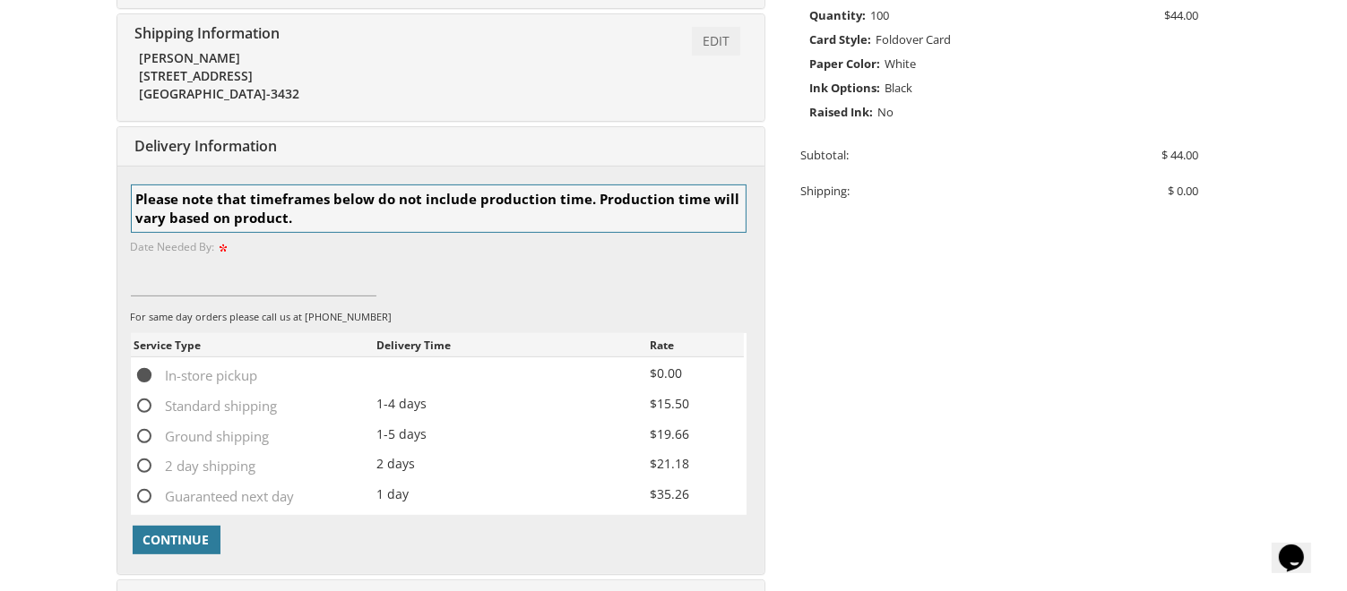
scroll to position [468, 0]
click at [259, 256] on input at bounding box center [254, 276] width 246 height 41
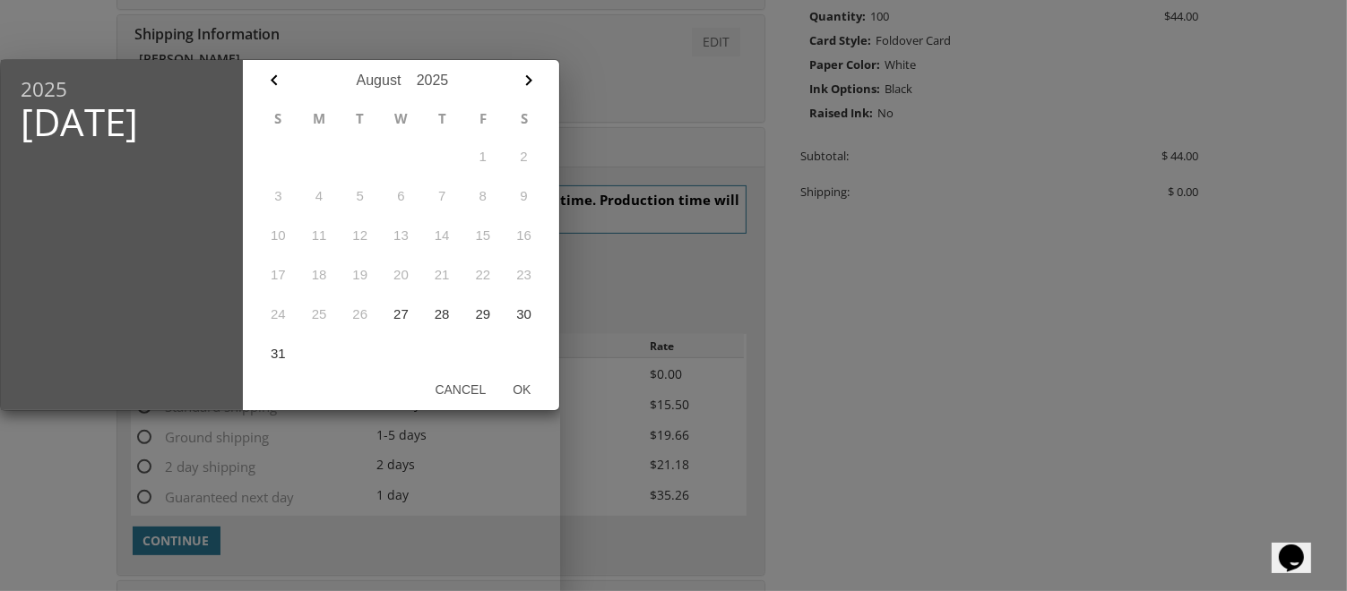
click at [613, 65] on div at bounding box center [673, 221] width 1347 height 739
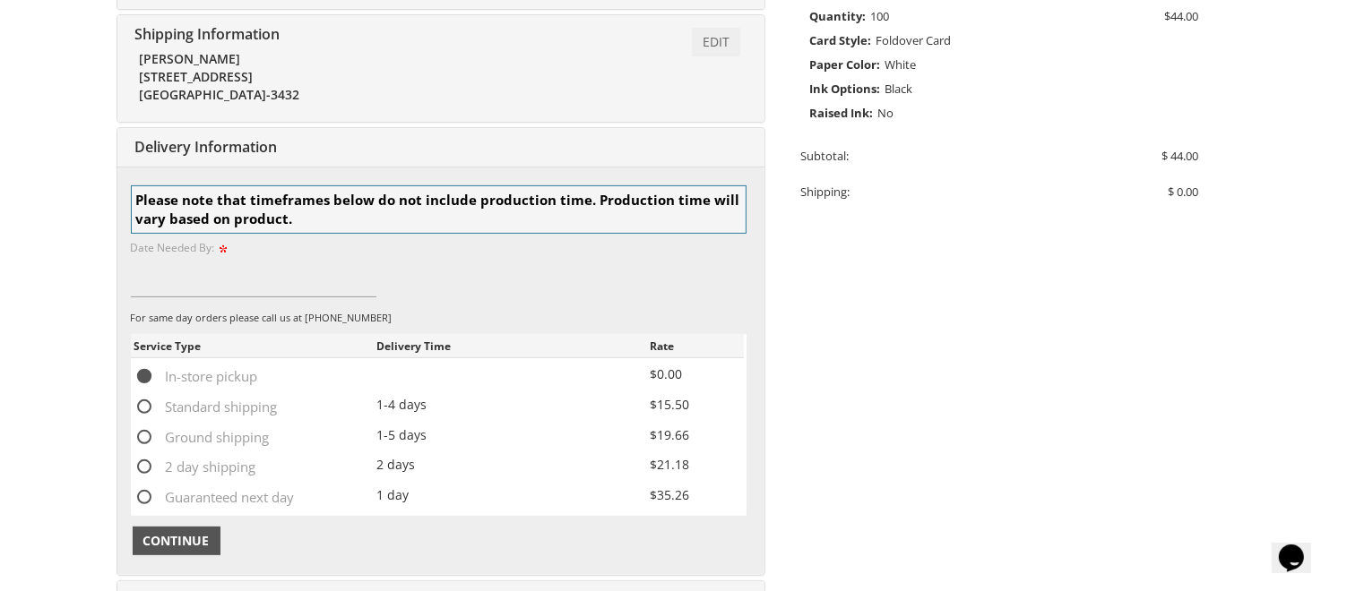
click at [203, 532] on span "Continue" at bounding box center [176, 541] width 66 height 18
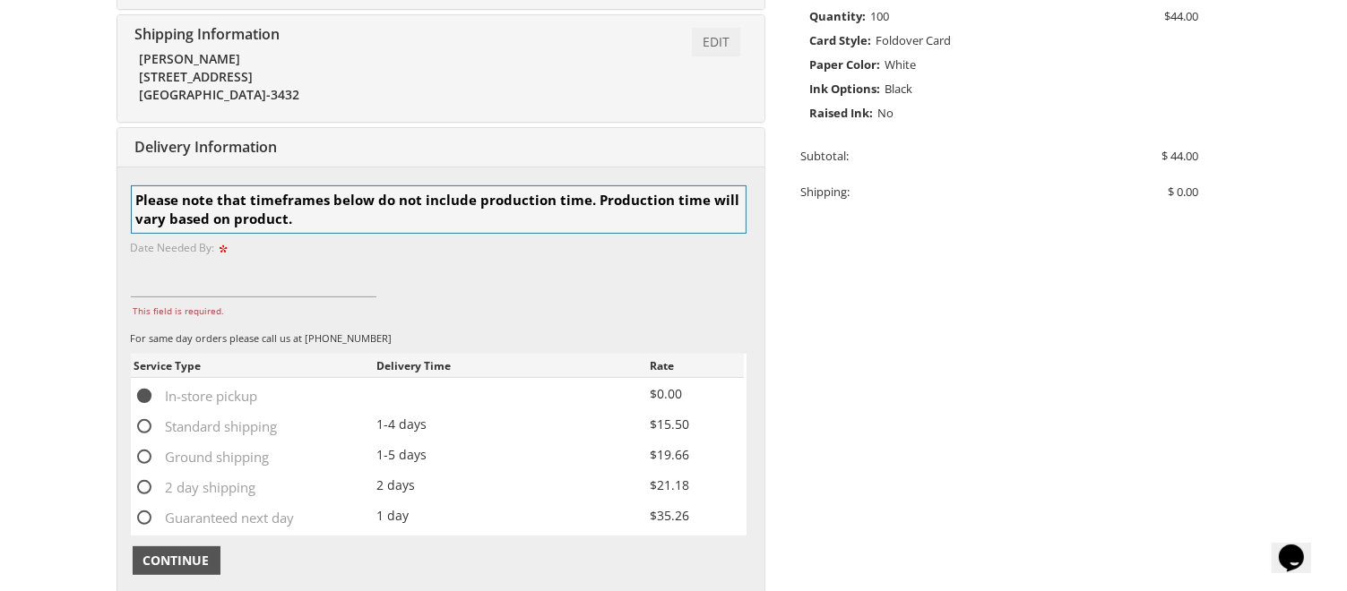
click at [197, 561] on span "Continue" at bounding box center [176, 561] width 66 height 18
click at [250, 144] on span "Delivery Information" at bounding box center [204, 147] width 147 height 20
click at [305, 273] on input "This field is required." at bounding box center [254, 276] width 246 height 41
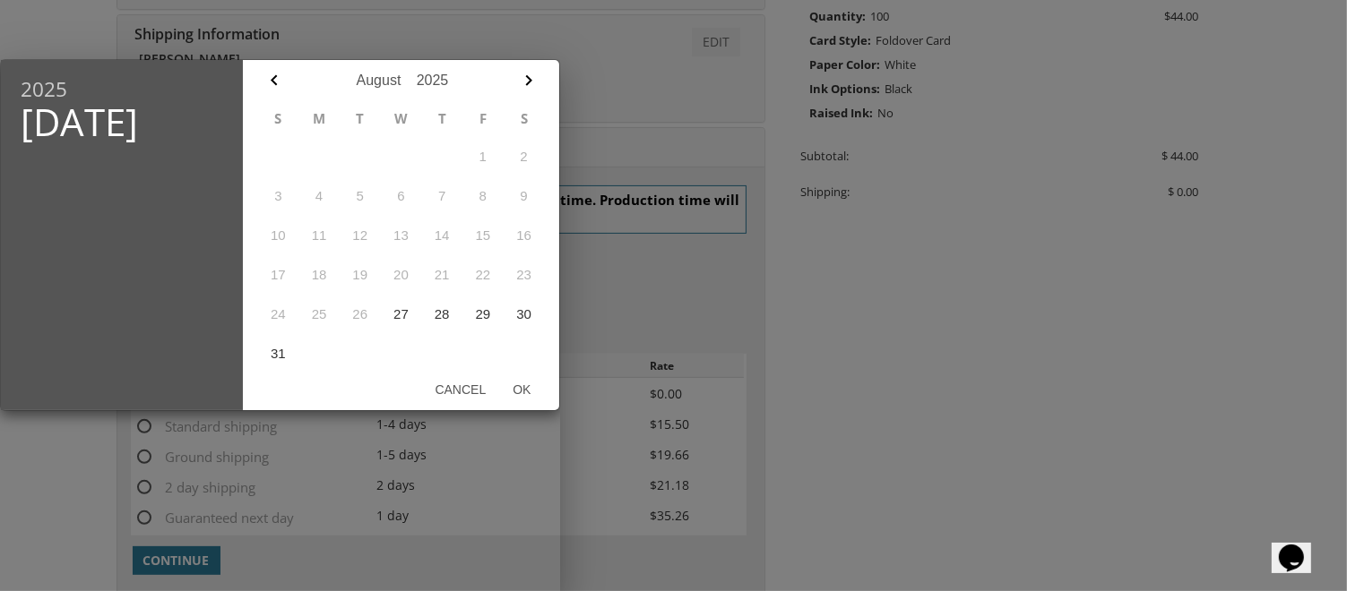
click at [253, 105] on div "S M T W T F S 1 2 3 4 5 6 7 8 9 10 11 12 13 14 15 16 17 18 19 20 21 22 23 24 25…" at bounding box center [401, 236] width 316 height 273
click at [265, 82] on icon "button" at bounding box center [274, 81] width 22 height 22
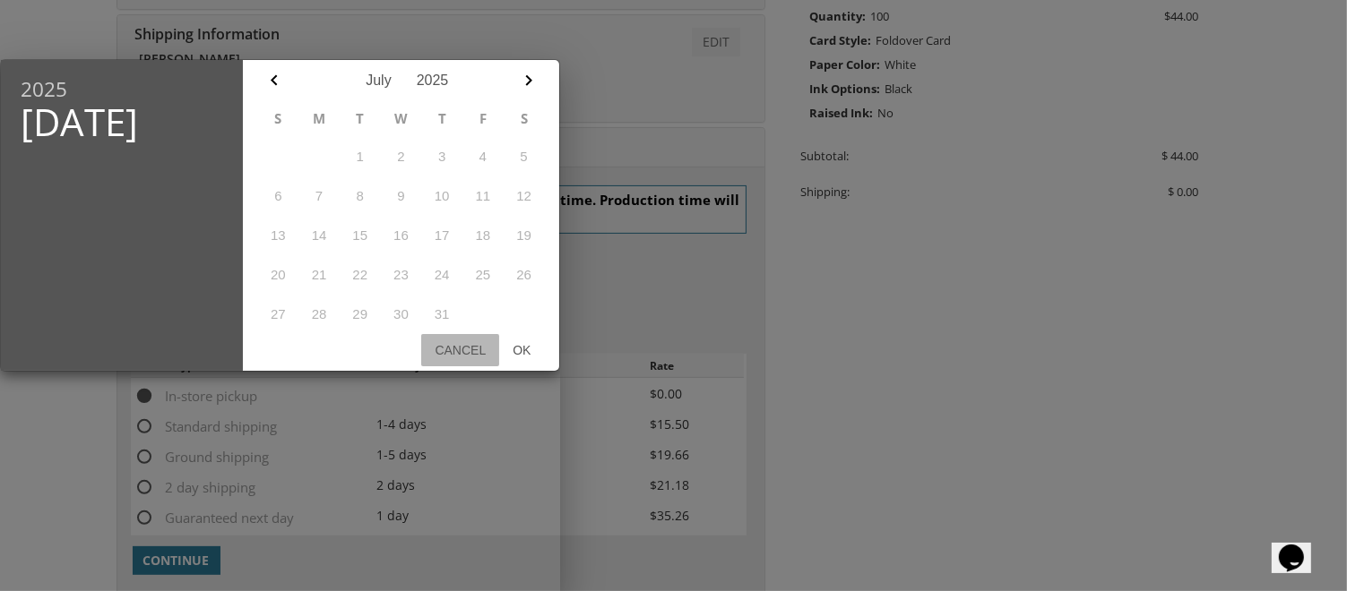
click at [470, 349] on button "Cancel" at bounding box center [460, 350] width 78 height 32
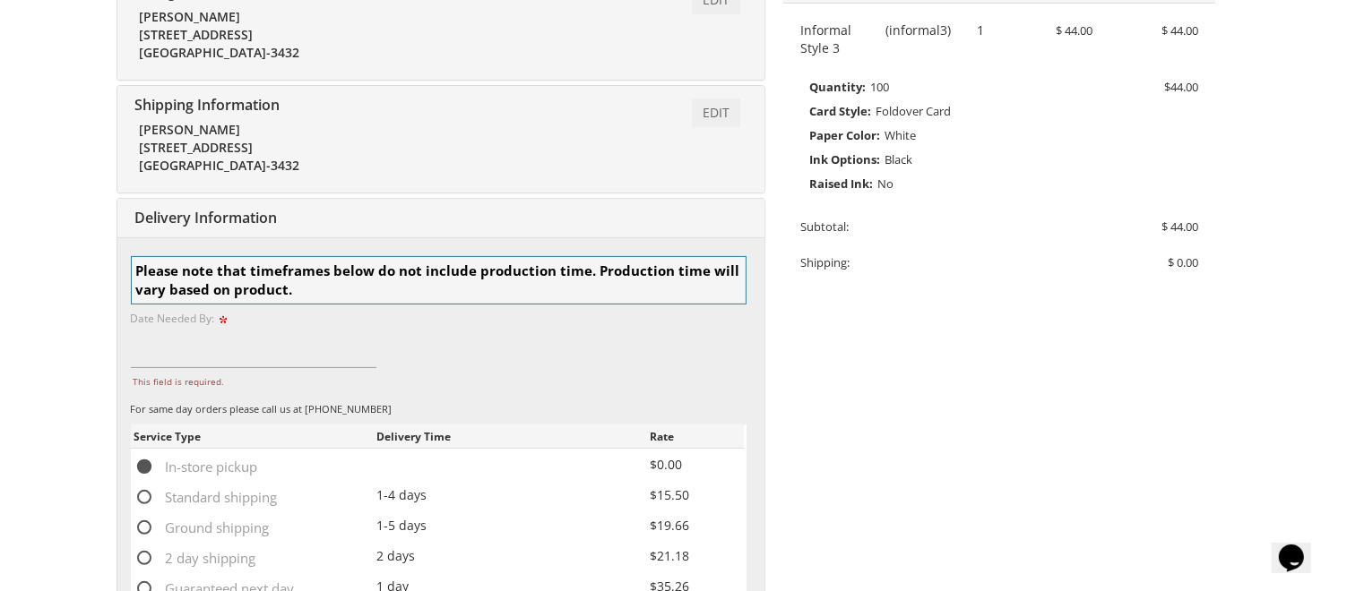
scroll to position [396, 0]
click at [706, 110] on link "Edit" at bounding box center [716, 113] width 48 height 29
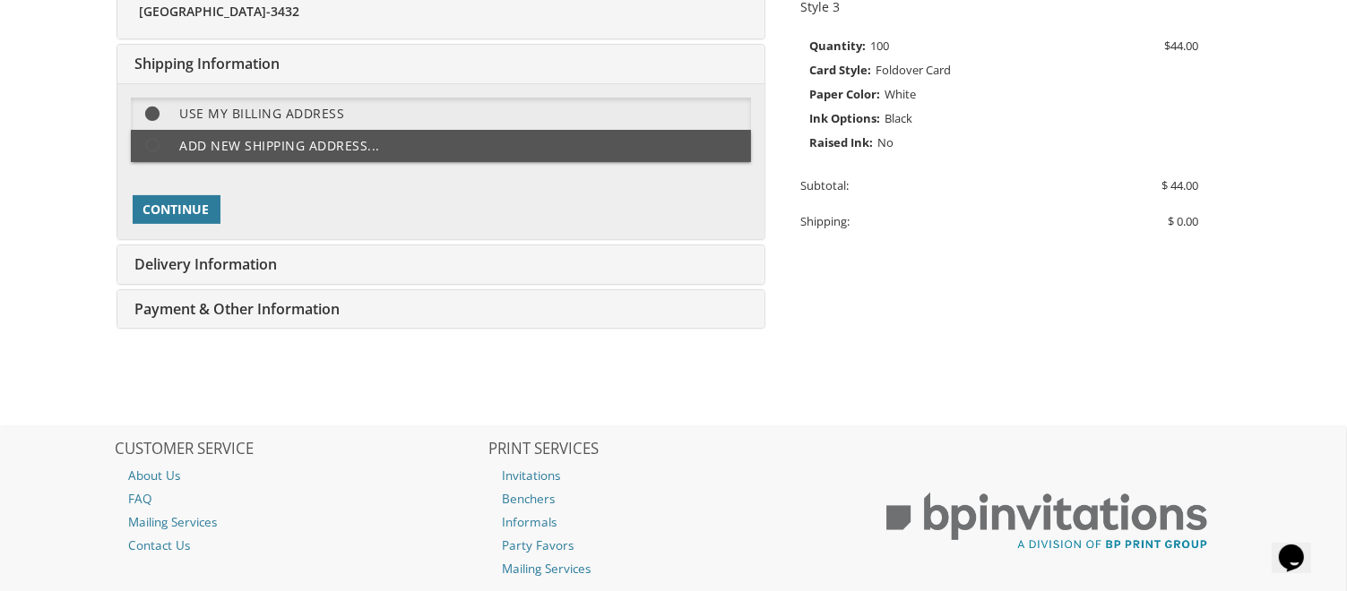
scroll to position [448, 0]
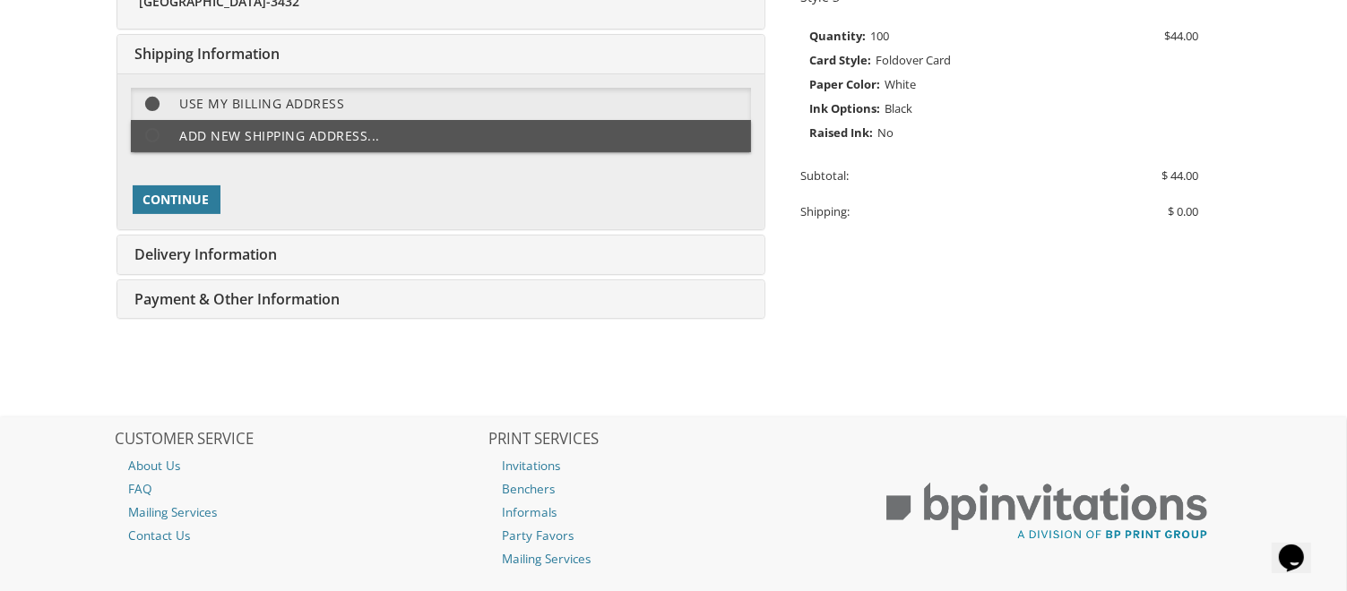
click at [375, 251] on div "Delivery Information Edit Shipping" at bounding box center [440, 255] width 647 height 39
click at [194, 201] on span "Continue" at bounding box center [176, 200] width 66 height 18
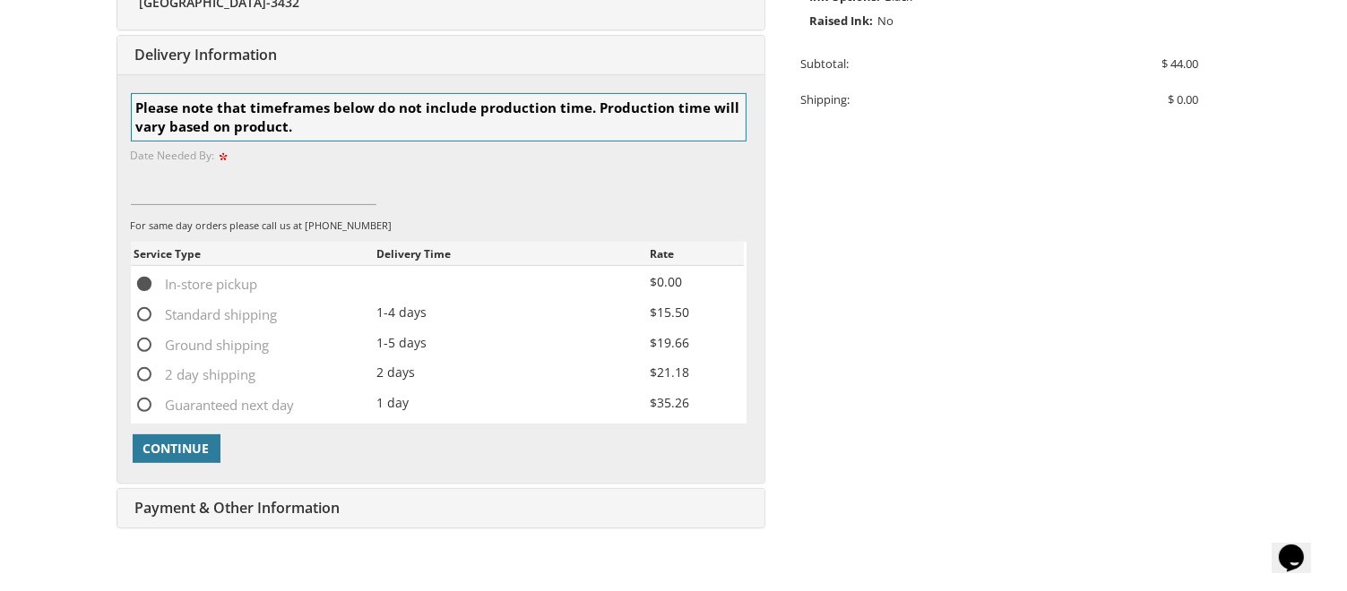
scroll to position [561, 0]
click at [189, 450] on span "Continue" at bounding box center [176, 448] width 66 height 18
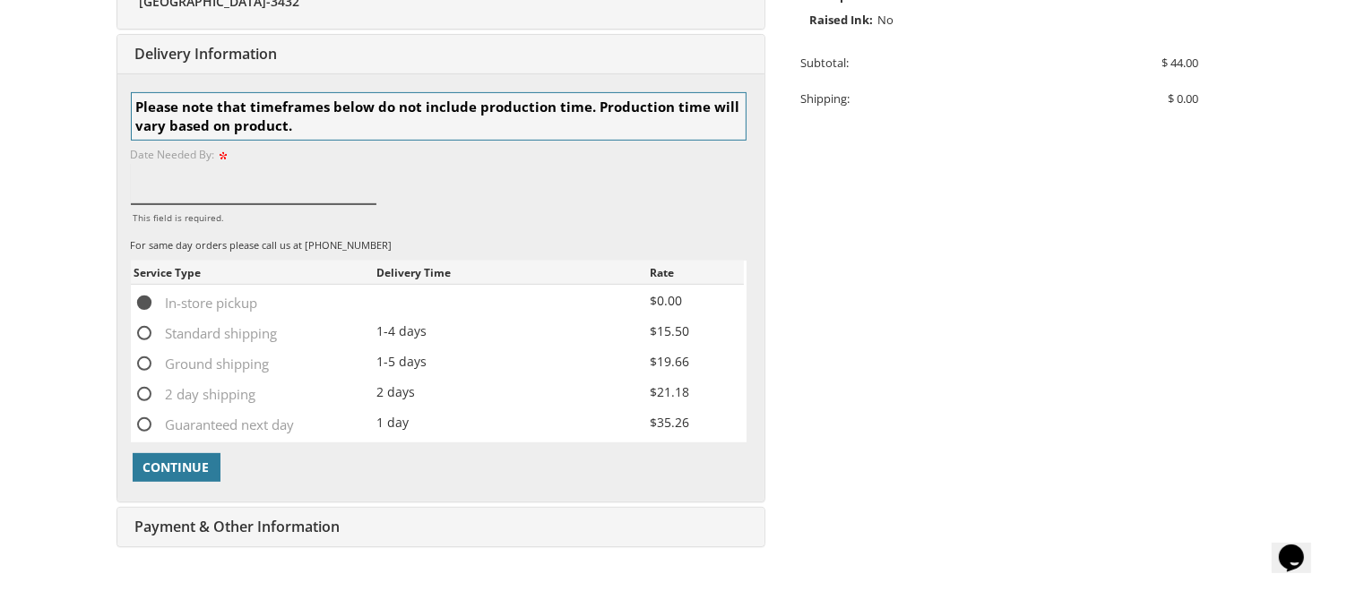
click at [290, 176] on input "This field is required." at bounding box center [254, 183] width 246 height 41
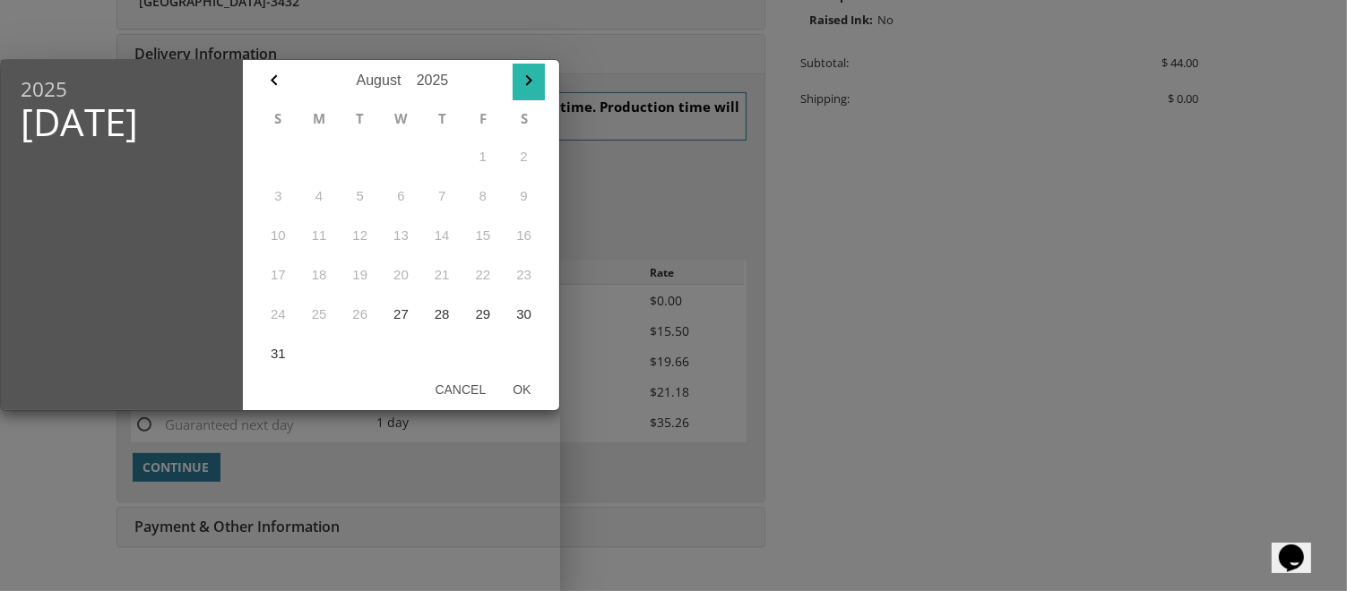
click at [531, 82] on icon "button" at bounding box center [528, 80] width 6 height 11
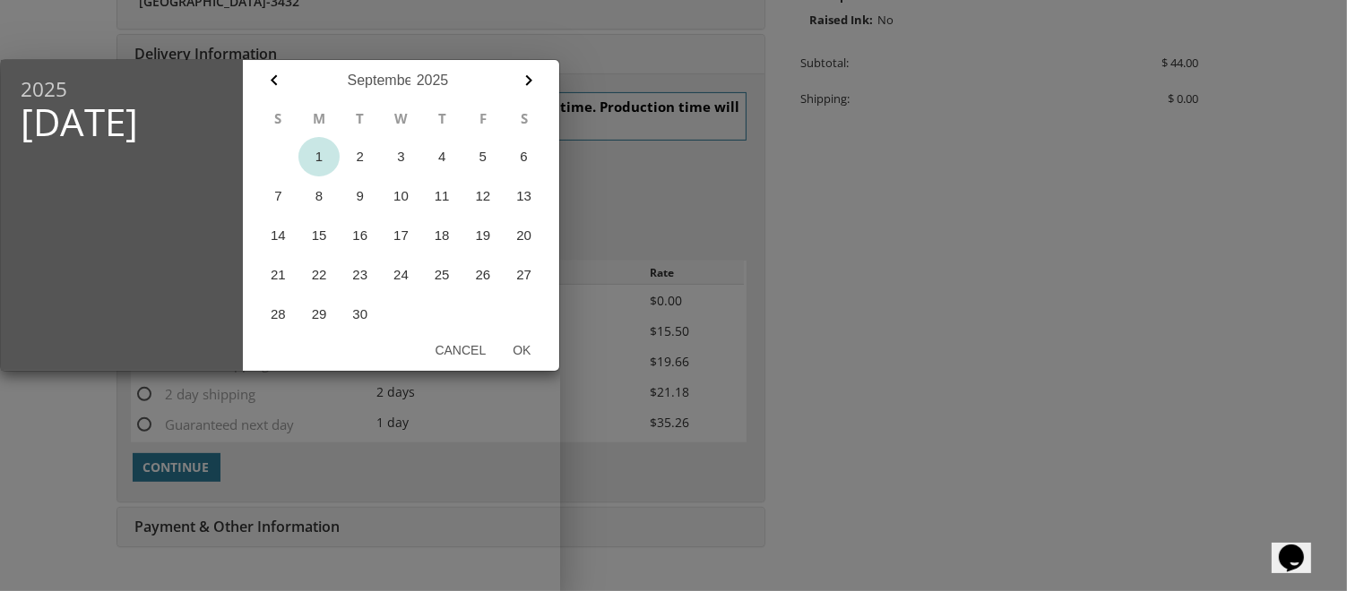
click at [316, 151] on button "1" at bounding box center [318, 156] width 41 height 39
click at [529, 357] on button "Ok" at bounding box center [521, 350] width 45 height 32
type input "Sep 01, 2025"
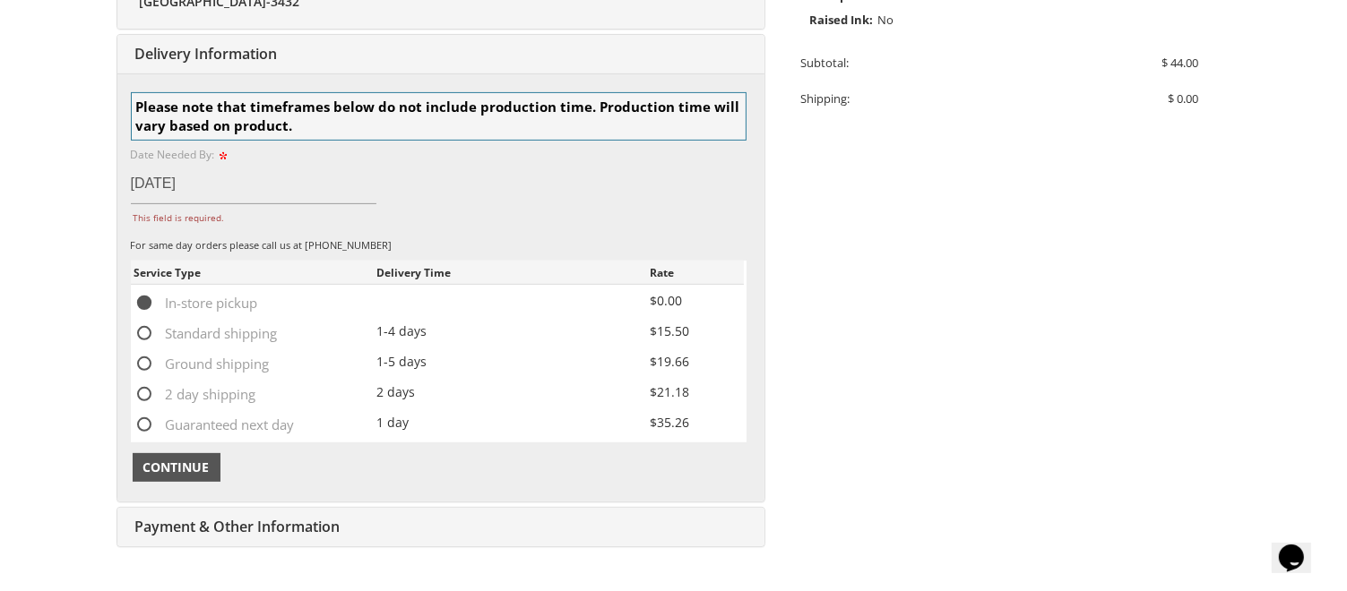
click at [194, 474] on span "Continue" at bounding box center [176, 468] width 66 height 18
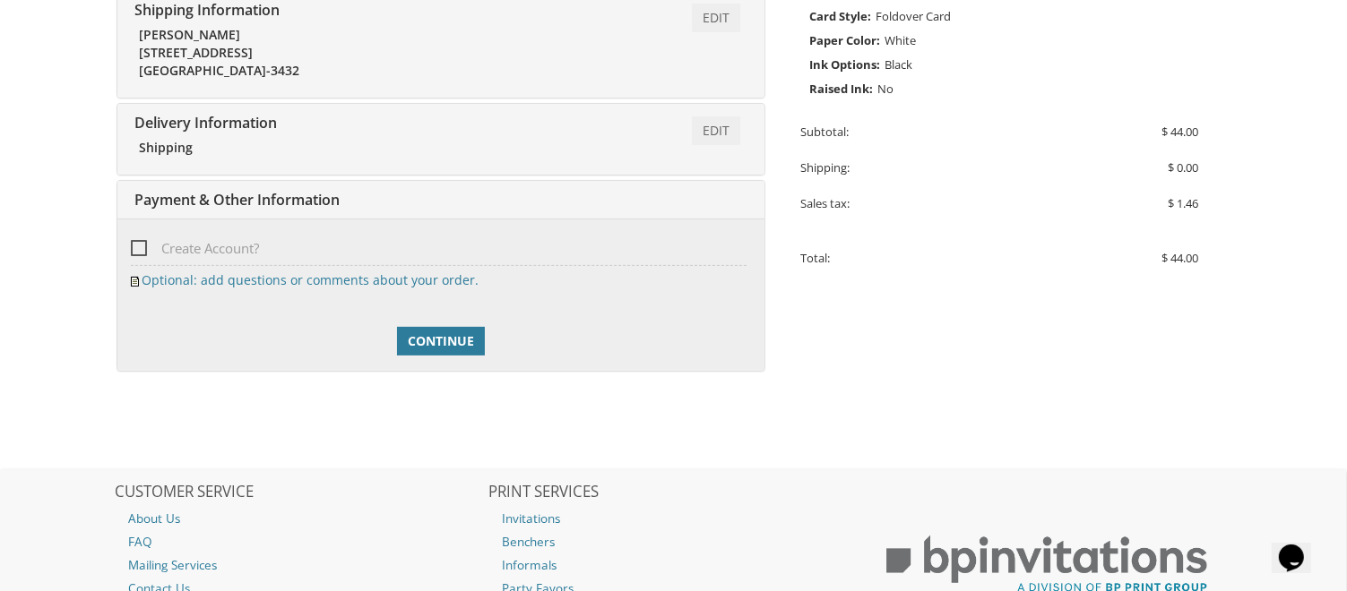
scroll to position [495, 0]
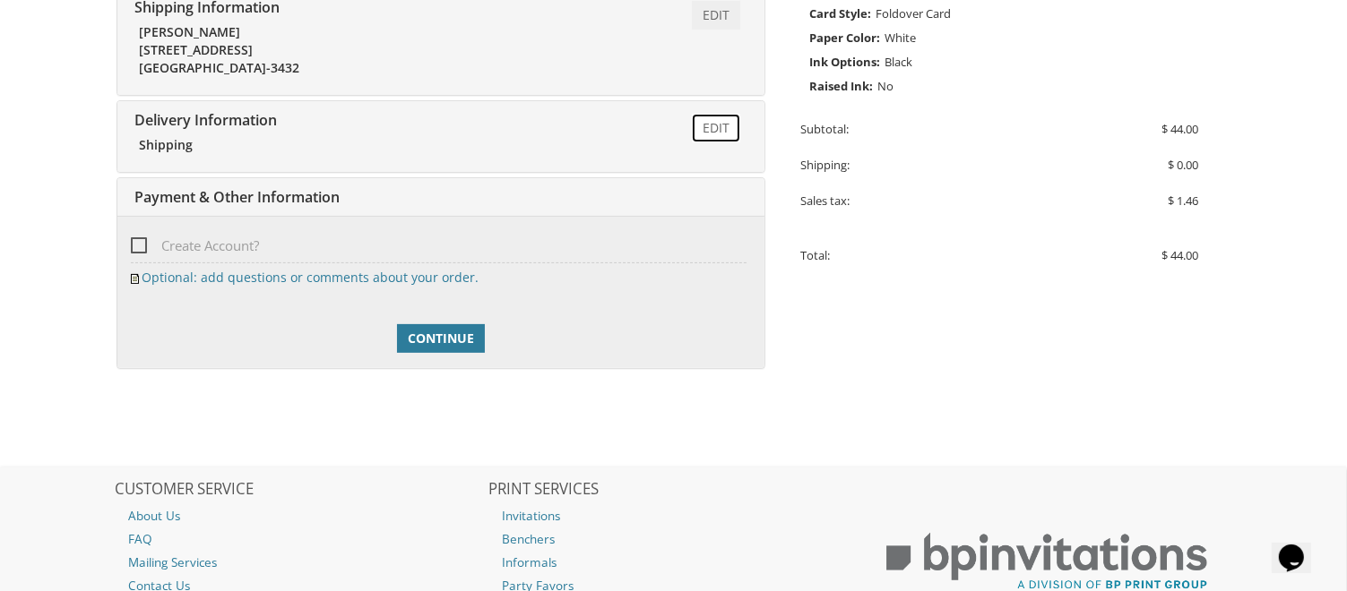
click at [703, 128] on link "Edit" at bounding box center [716, 128] width 48 height 29
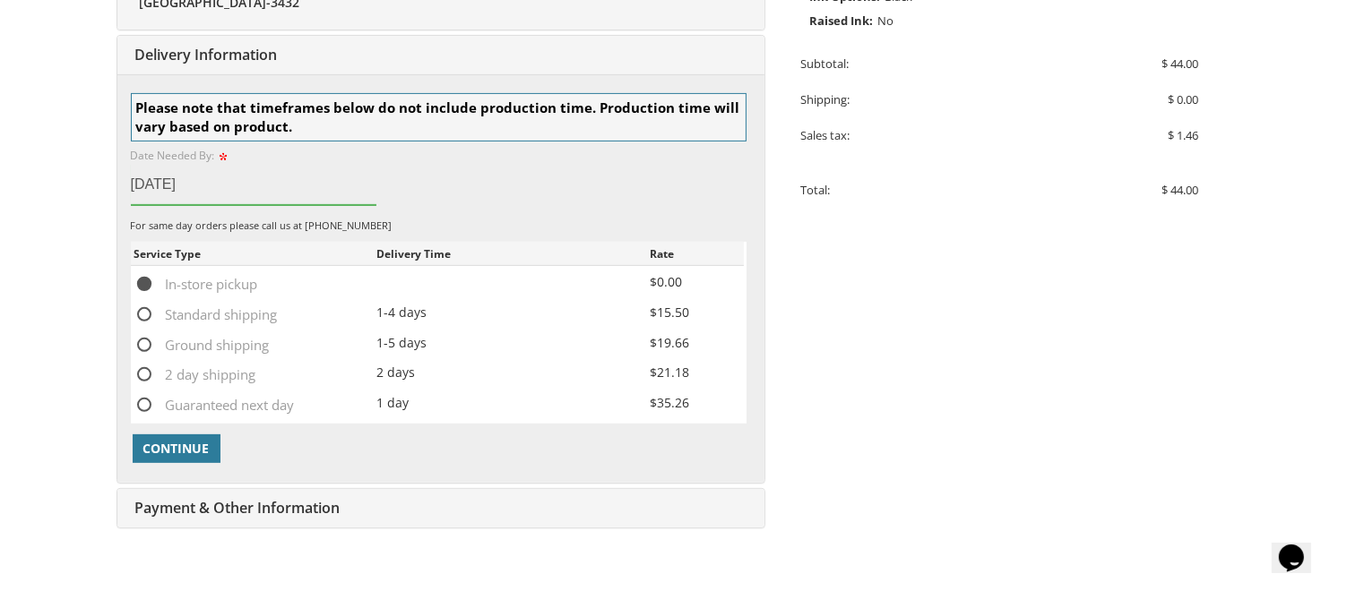
scroll to position [561, 0]
click at [146, 280] on span "In-store pickup" at bounding box center [196, 283] width 124 height 22
click at [145, 280] on input "In-store pickup" at bounding box center [140, 282] width 12 height 12
click at [191, 441] on span "Continue" at bounding box center [176, 448] width 66 height 18
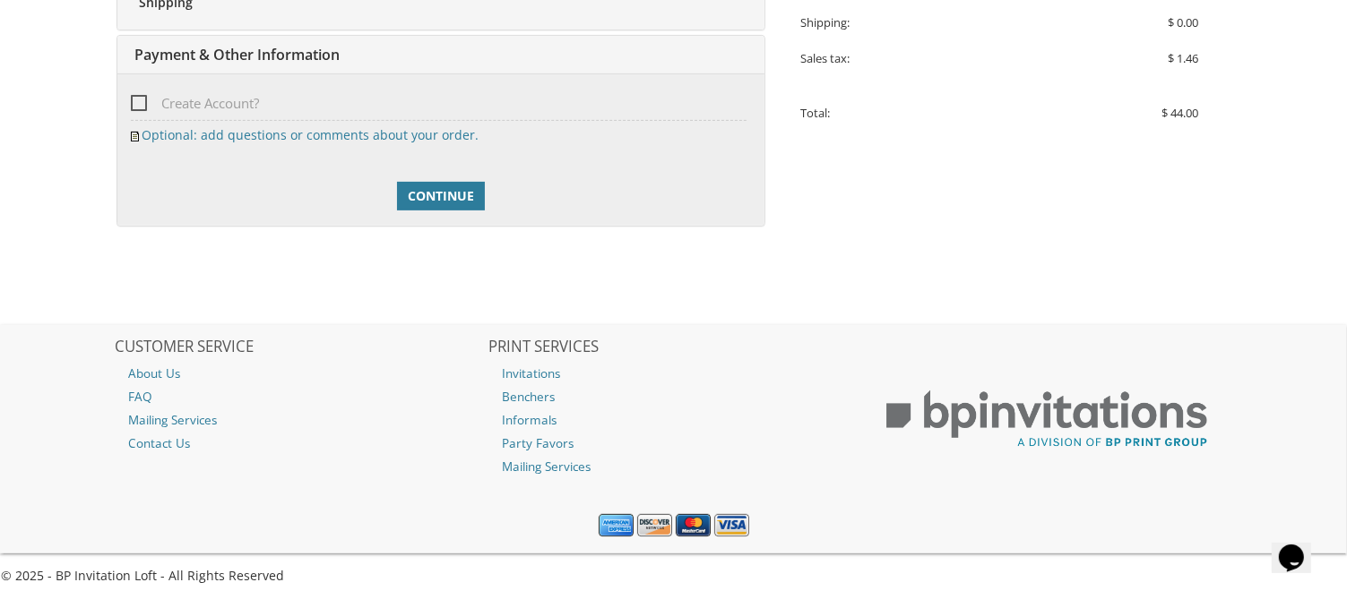
scroll to position [638, 0]
click at [459, 199] on span "Continue" at bounding box center [441, 195] width 66 height 18
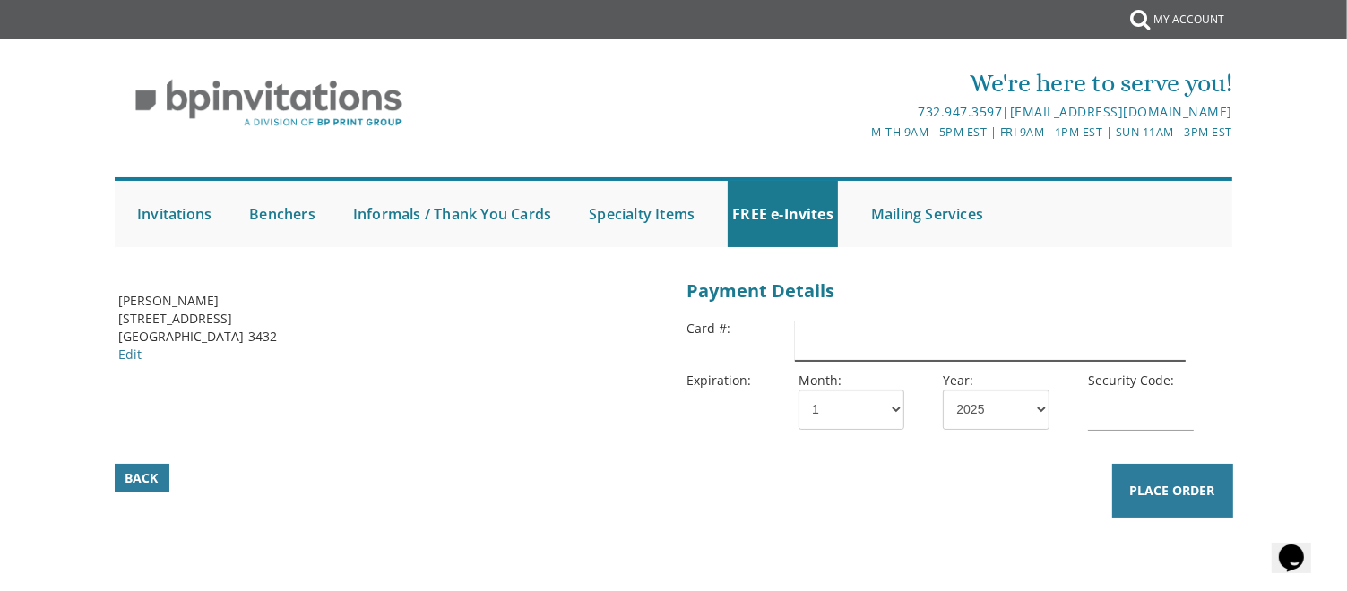
click at [815, 341] on input "text" at bounding box center [990, 340] width 390 height 41
type input "5451984687805307"
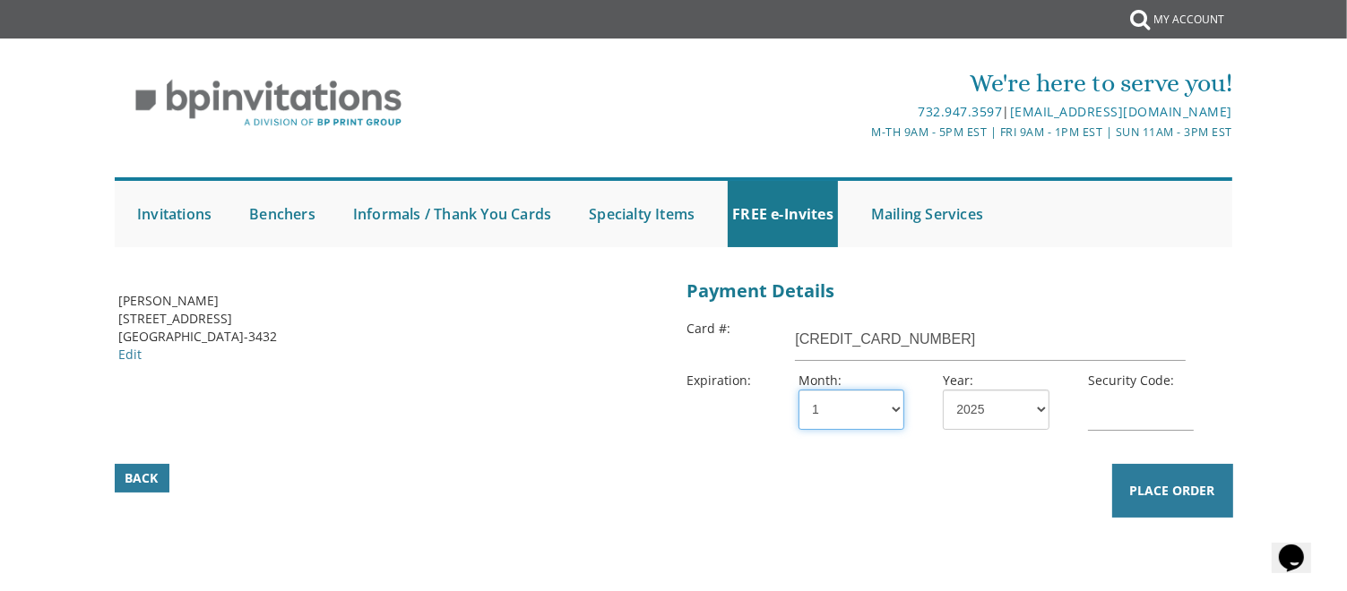
click at [866, 425] on select "1 2 3 4 5 6 7 8 9 10 11 12" at bounding box center [851, 410] width 106 height 40
click at [798, 390] on select "1 2 3 4 5 6 7 8 9 10 11 12" at bounding box center [851, 410] width 106 height 40
click at [987, 421] on select "2025 2026 2027 2028 2029 2030 2031 2032 2033 2034 2035" at bounding box center [996, 410] width 106 height 40
select select "30"
click at [943, 390] on select "2025 2026 2027 2028 2029 2030 2031 2032 2033 2034 2035" at bounding box center [996, 410] width 106 height 40
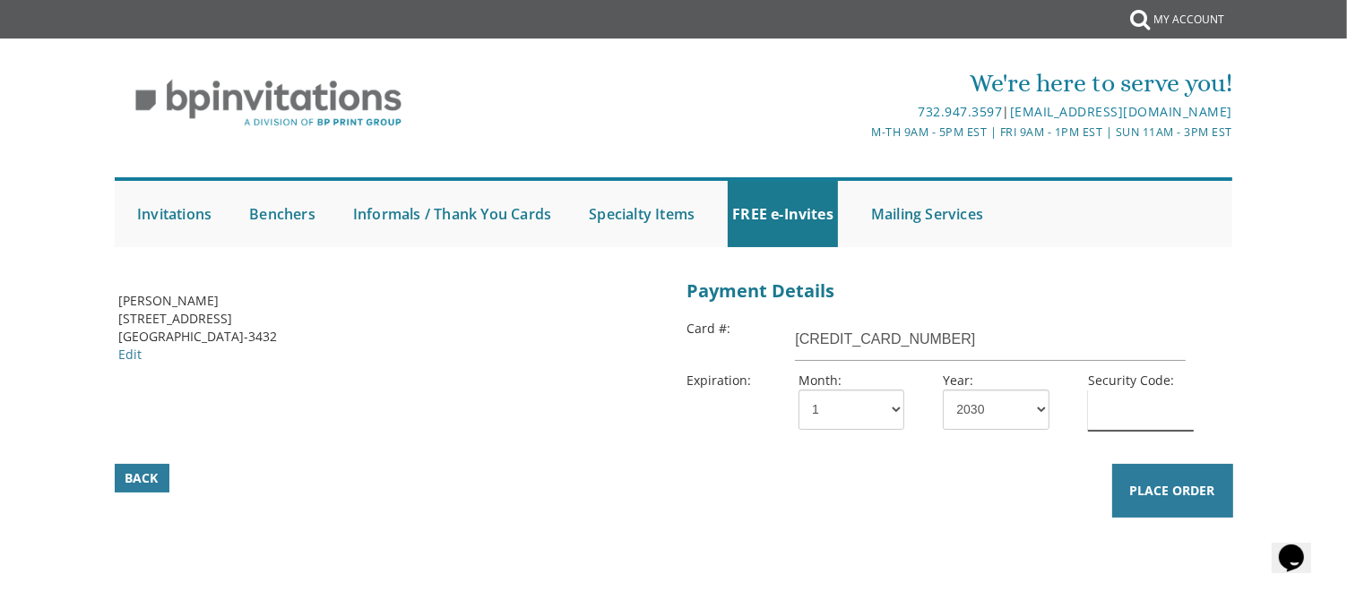
click at [1126, 424] on input "text" at bounding box center [1141, 410] width 106 height 41
type input "656"
click at [1172, 497] on span "Place Order" at bounding box center [1172, 491] width 85 height 18
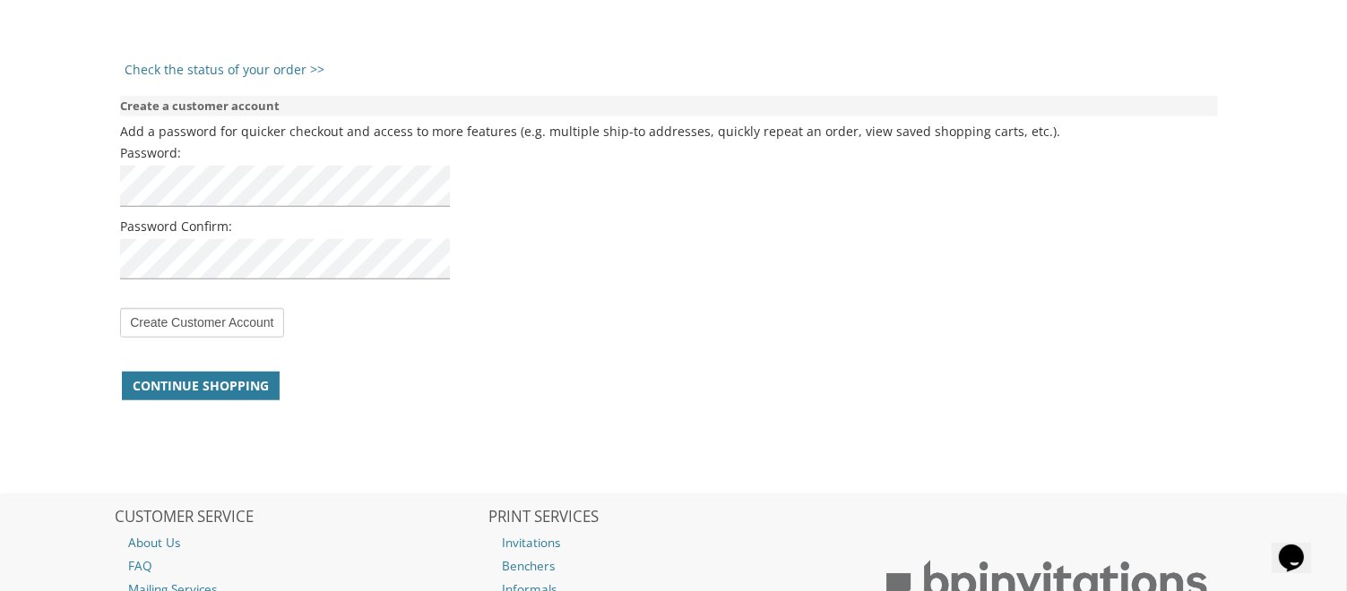
scroll to position [1559, 0]
